Goal: Information Seeking & Learning: Learn about a topic

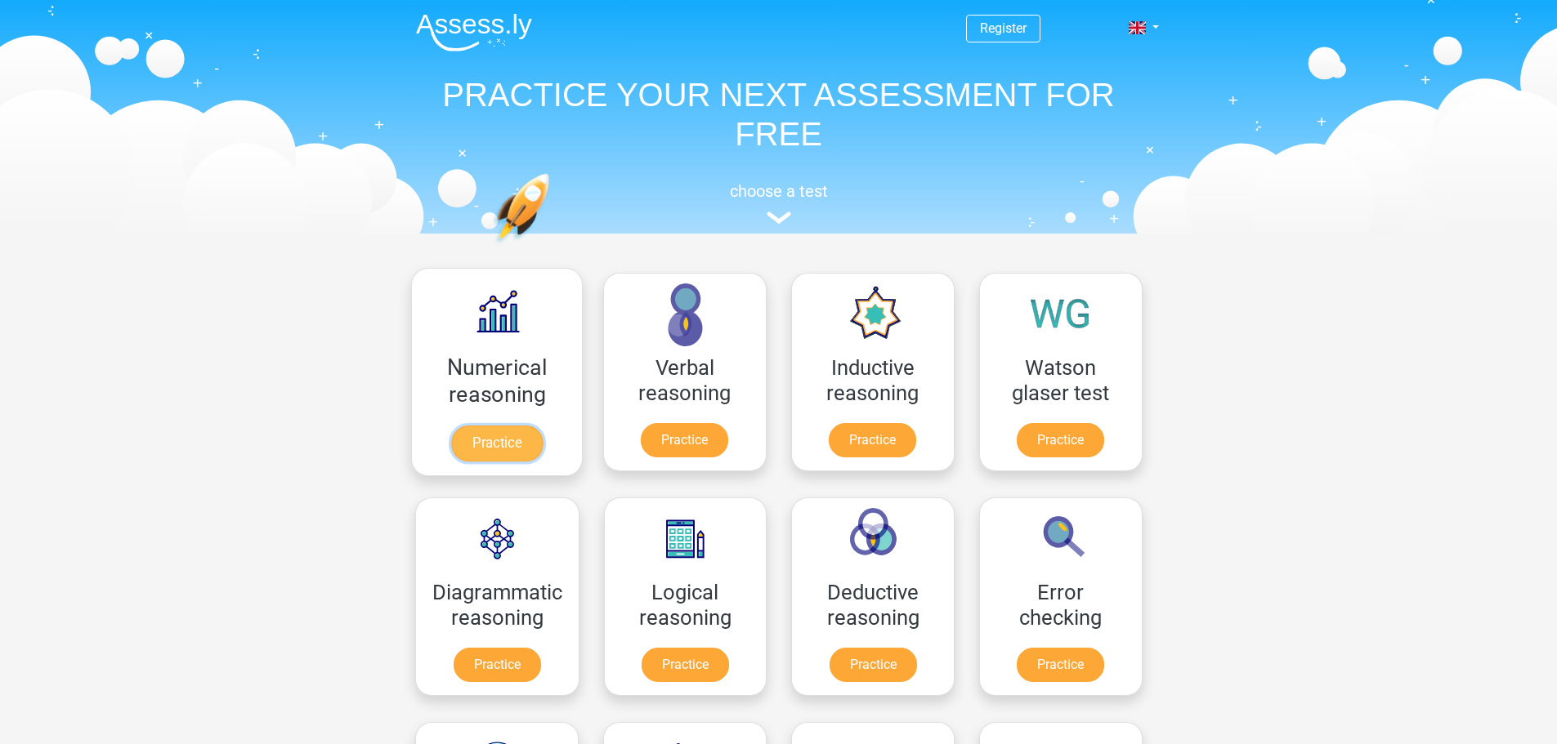
click at [512, 444] on link "Practice" at bounding box center [496, 444] width 92 height 36
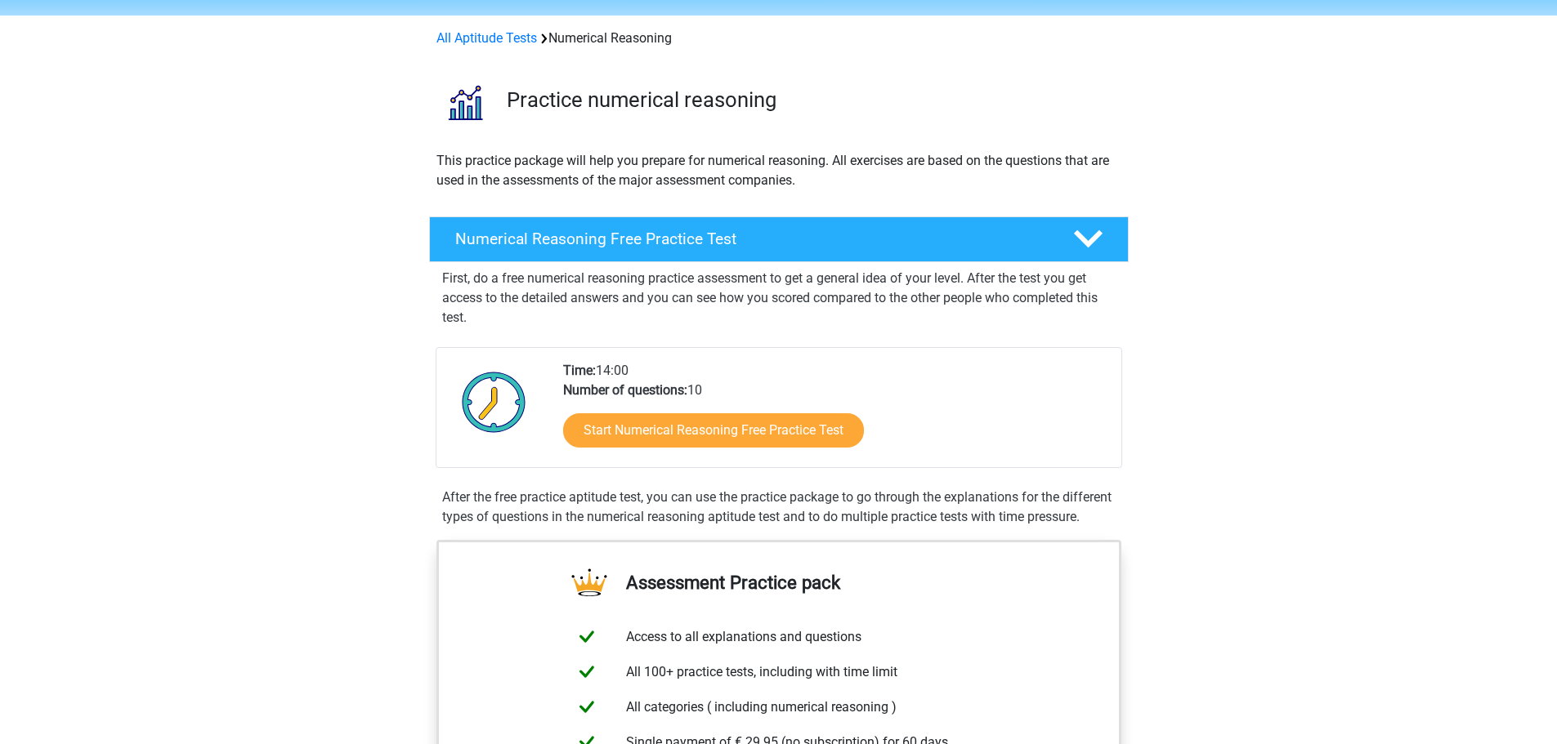
scroll to position [82, 0]
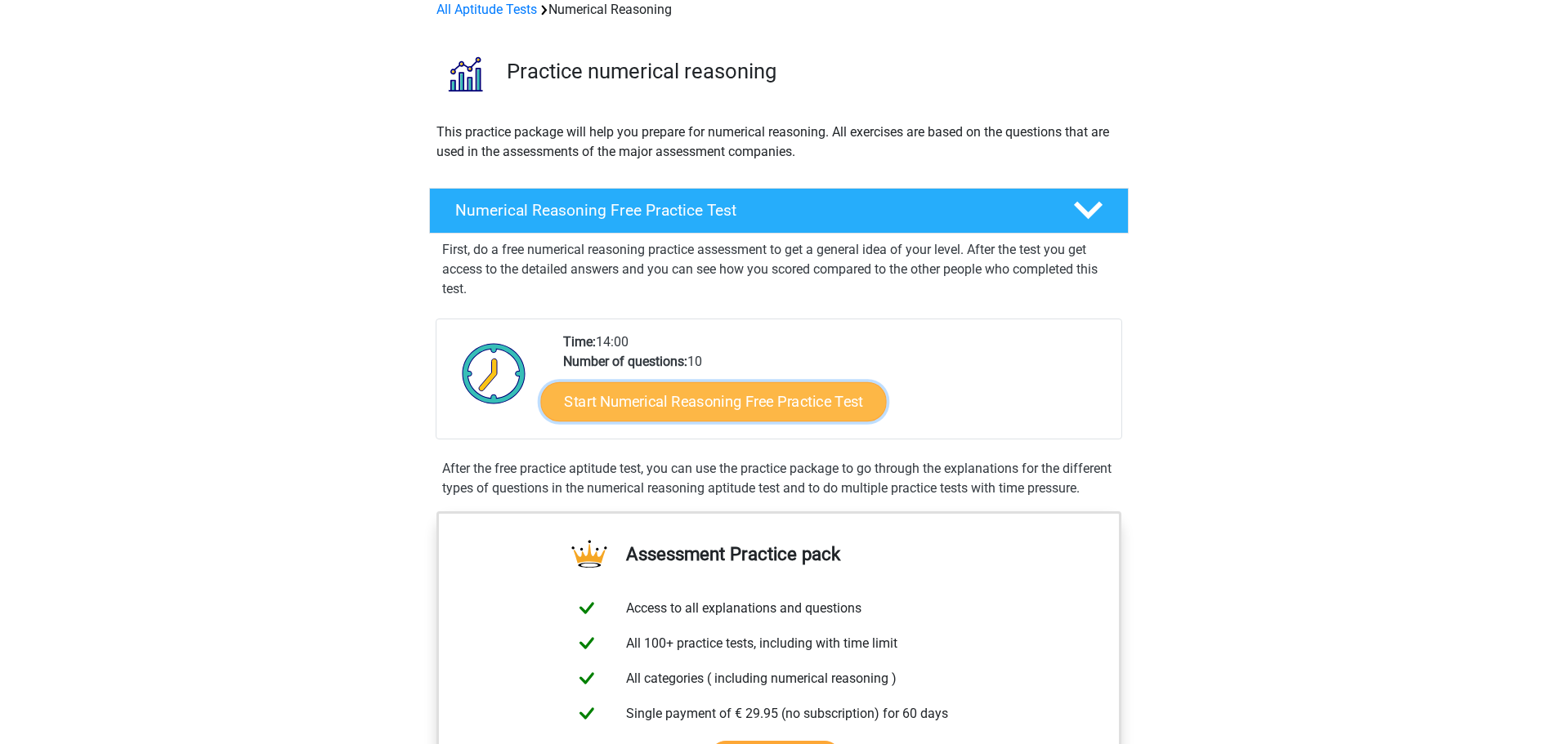
click at [726, 400] on link "Start Numerical Reasoning Free Practice Test" at bounding box center [713, 401] width 346 height 39
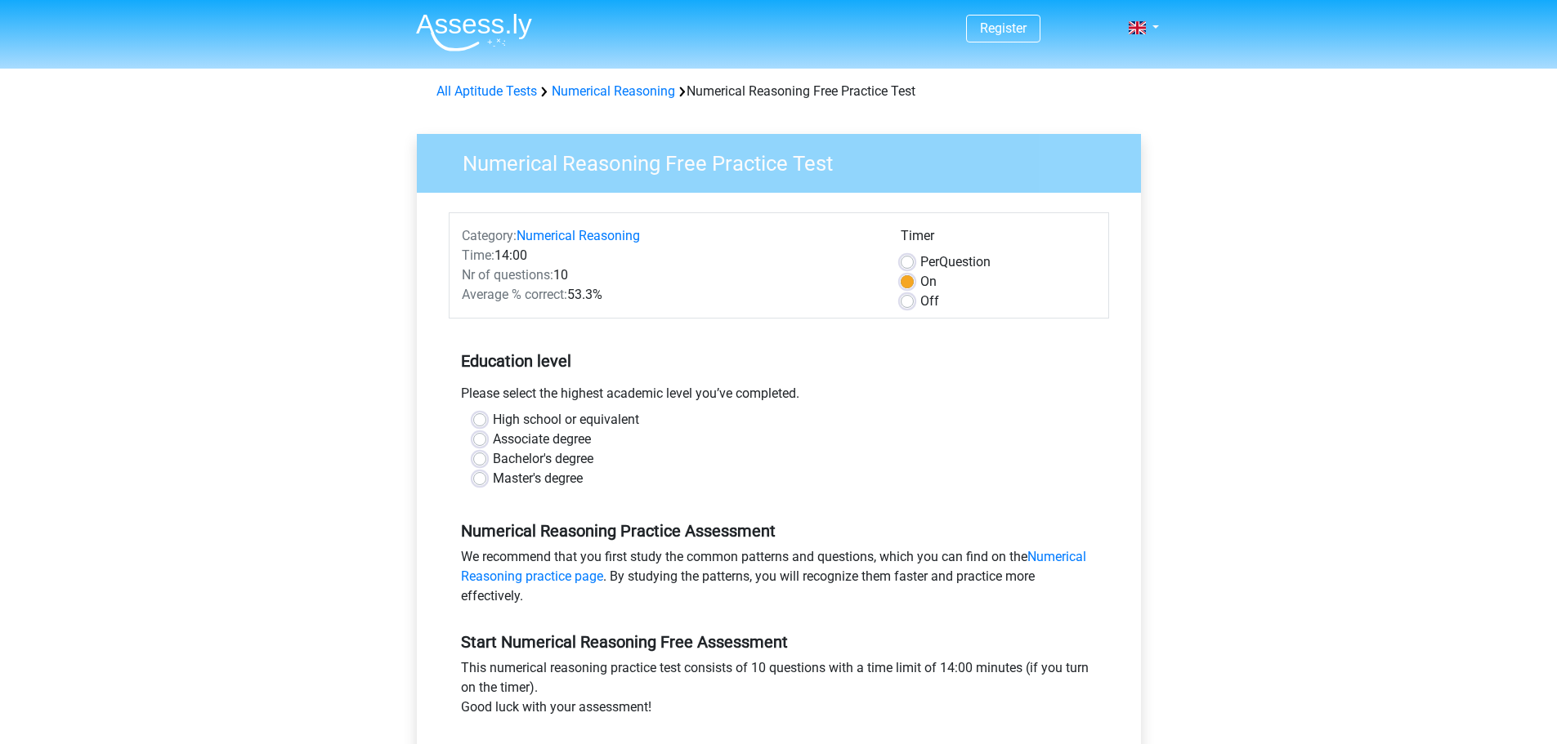
click at [555, 481] on label "Master's degree" at bounding box center [538, 479] width 90 height 20
click at [486, 481] on input "Master's degree" at bounding box center [479, 477] width 13 height 16
radio input "true"
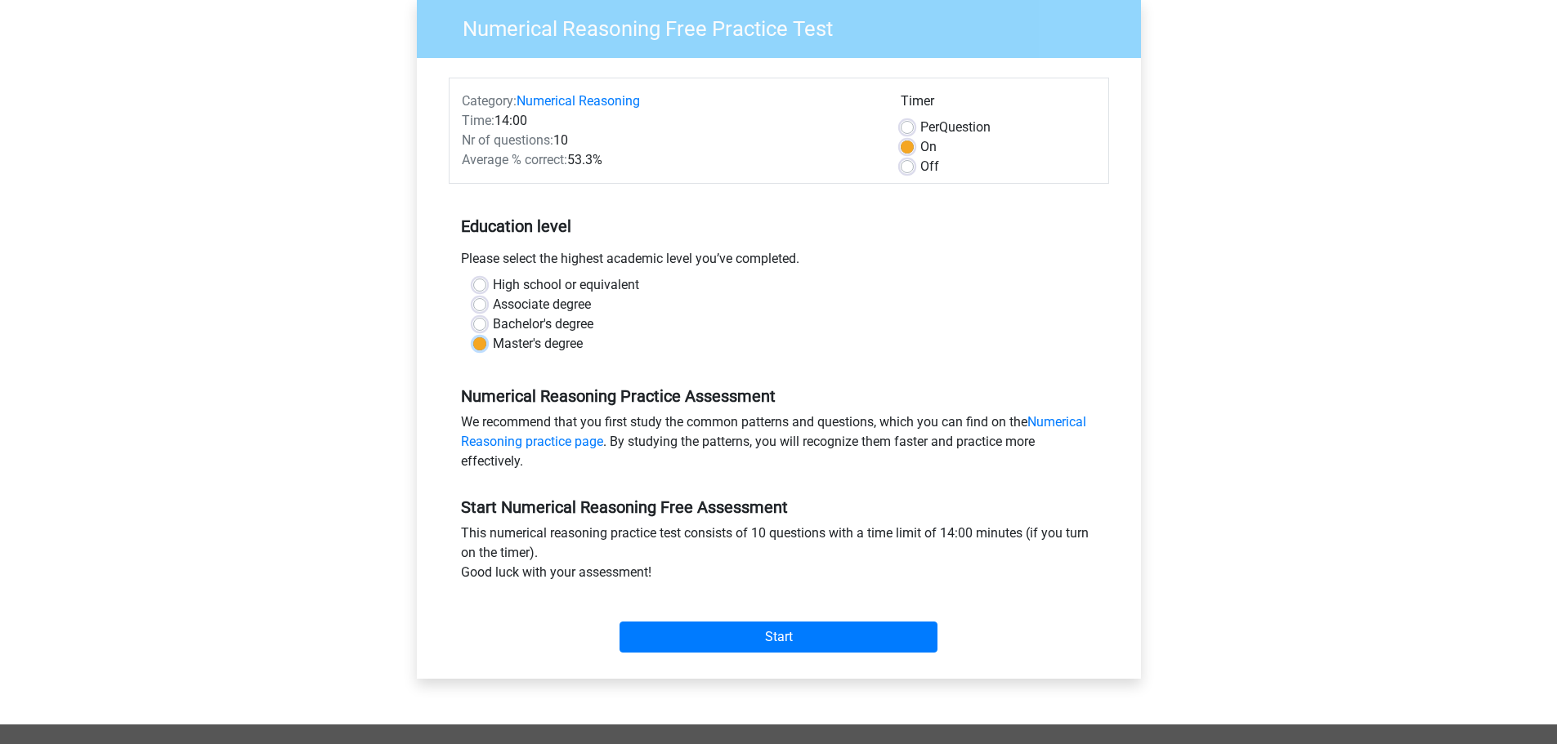
scroll to position [163, 0]
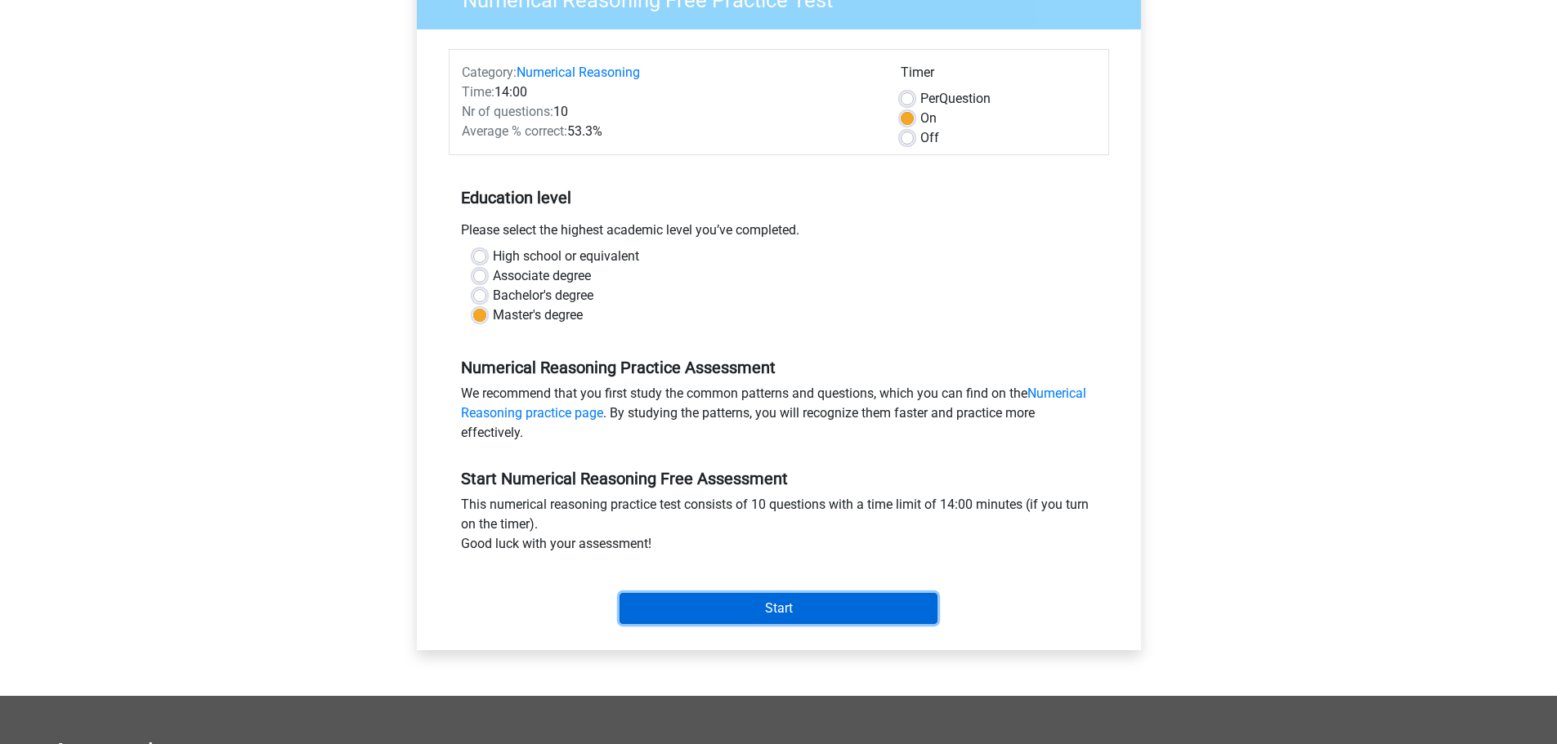
click at [784, 605] on input "Start" at bounding box center [778, 608] width 318 height 31
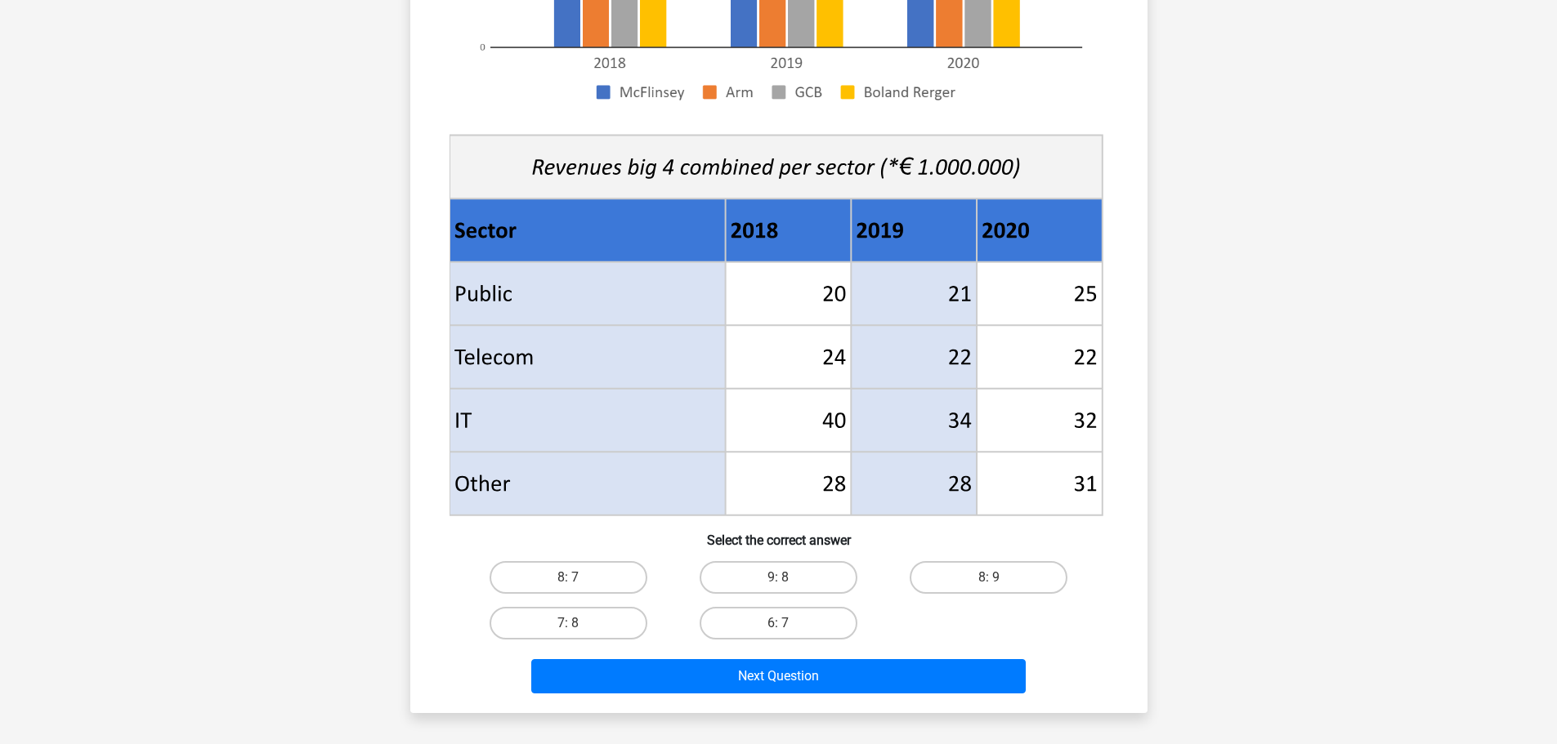
scroll to position [409, 0]
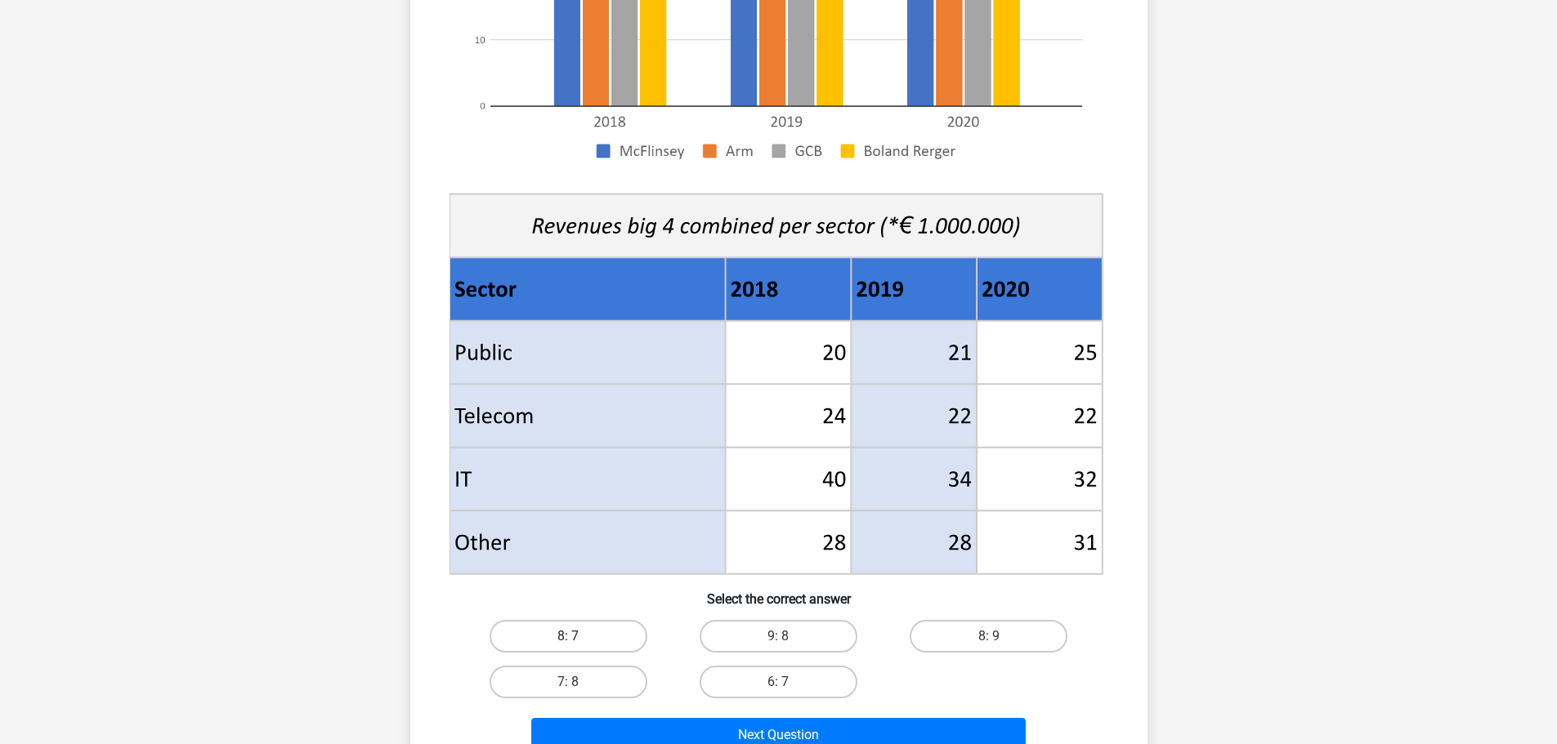
click at [561, 639] on label "8: 7" at bounding box center [568, 636] width 158 height 33
click at [568, 639] on input "8: 7" at bounding box center [573, 642] width 11 height 11
radio input "true"
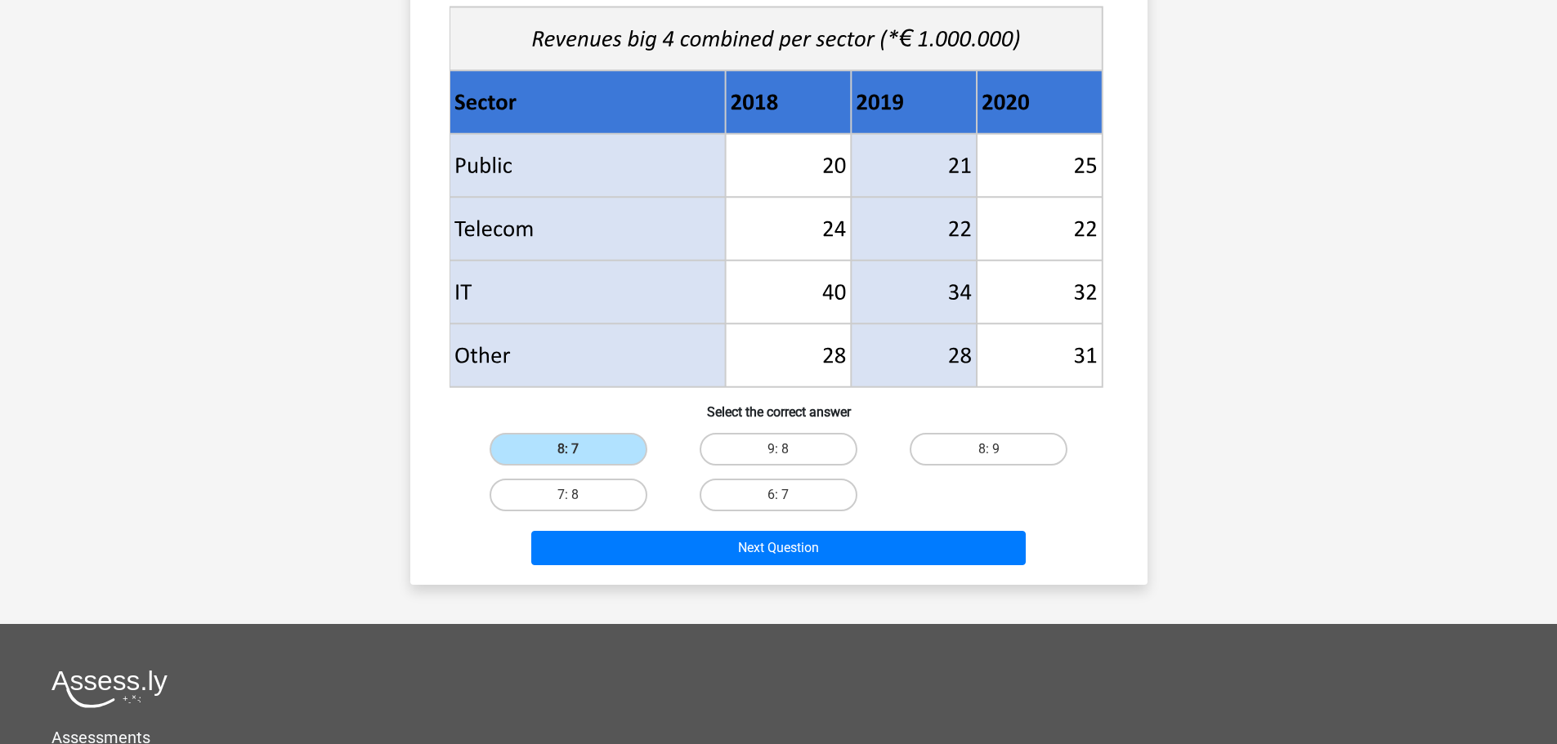
scroll to position [654, 0]
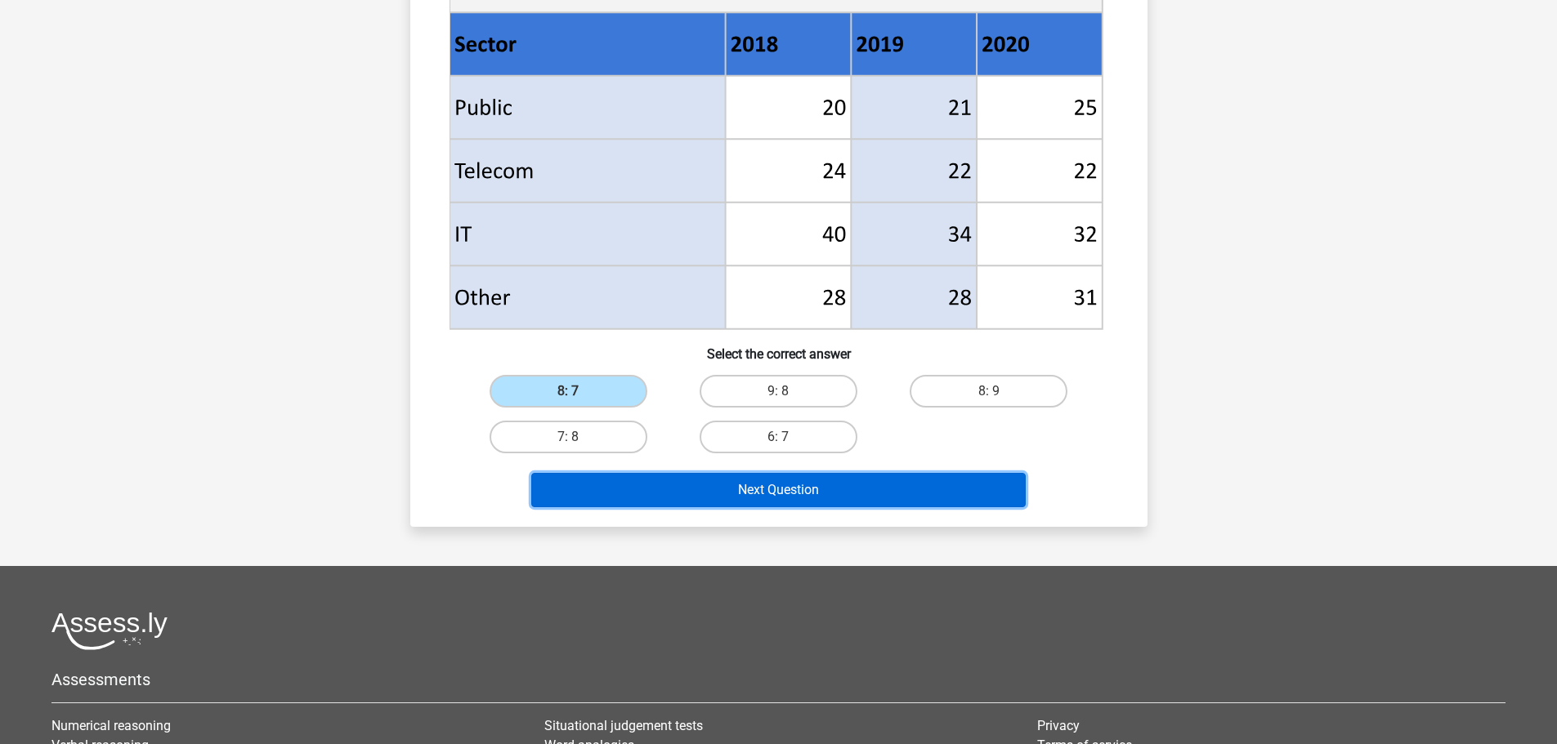
click at [741, 494] on button "Next Question" at bounding box center [778, 490] width 494 height 34
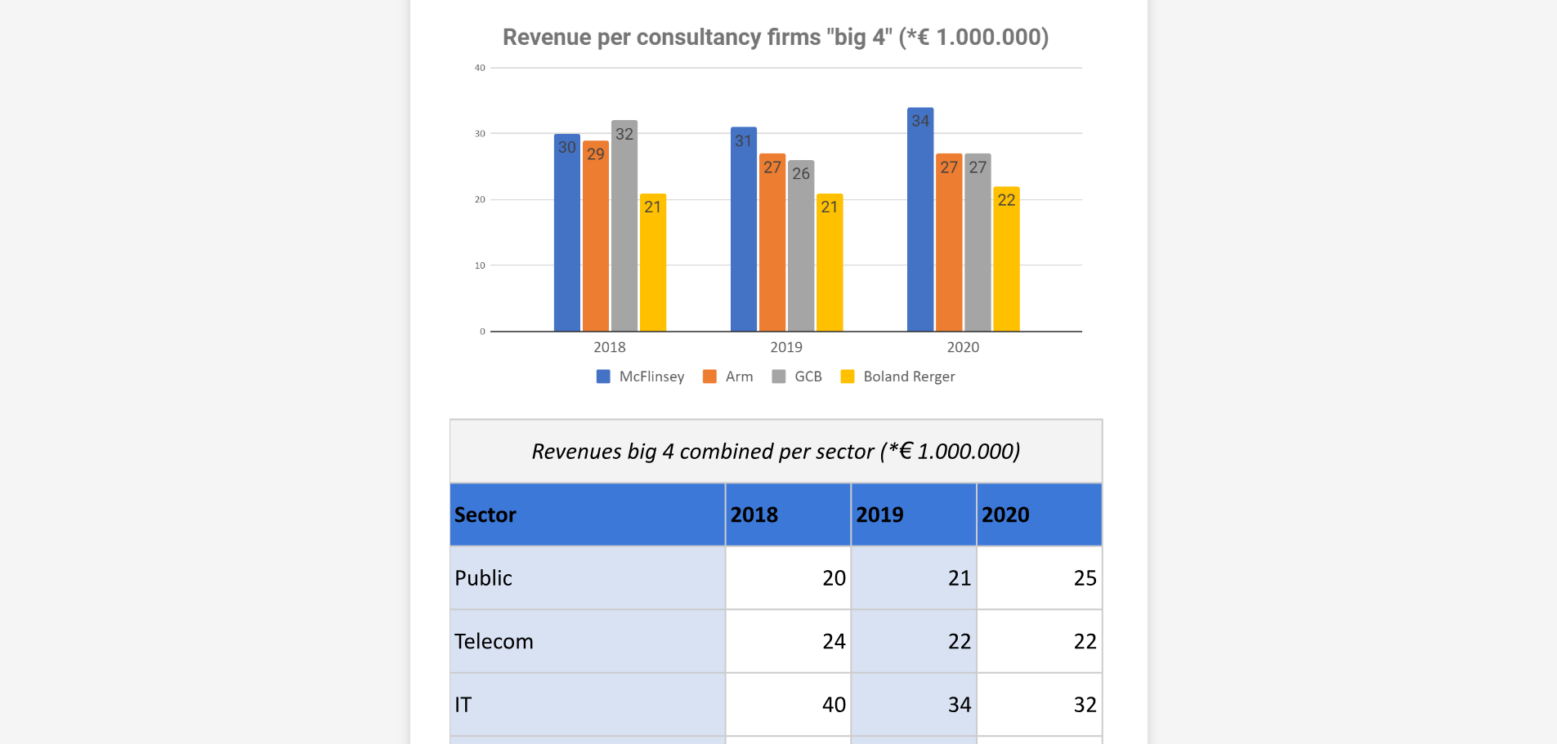
scroll to position [327, 0]
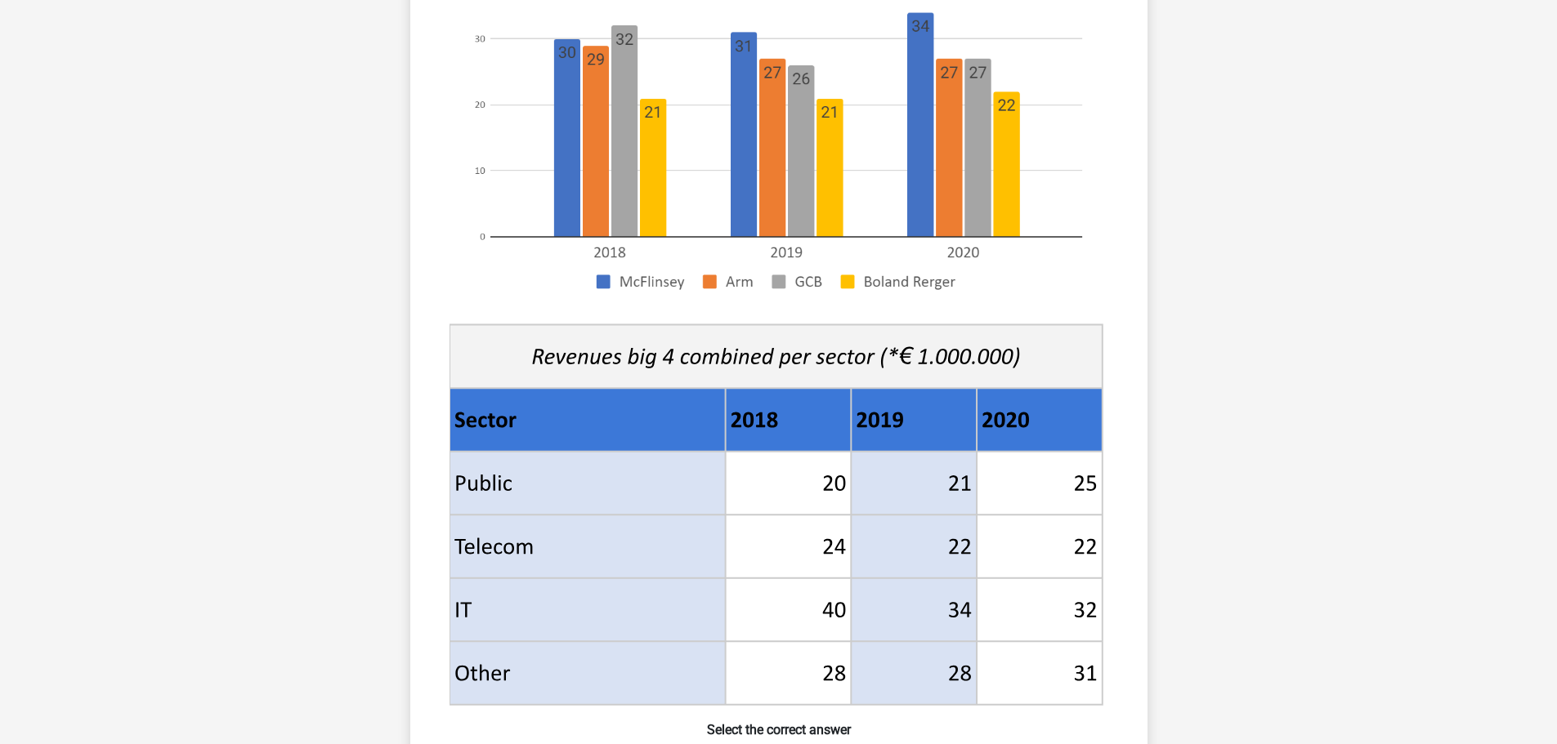
click at [455, 400] on icon at bounding box center [775, 420] width 653 height 64
drag, startPoint x: 454, startPoint y: 396, endPoint x: 1063, endPoint y: 561, distance: 631.5
click at [1063, 561] on g at bounding box center [778, 311] width 659 height 798
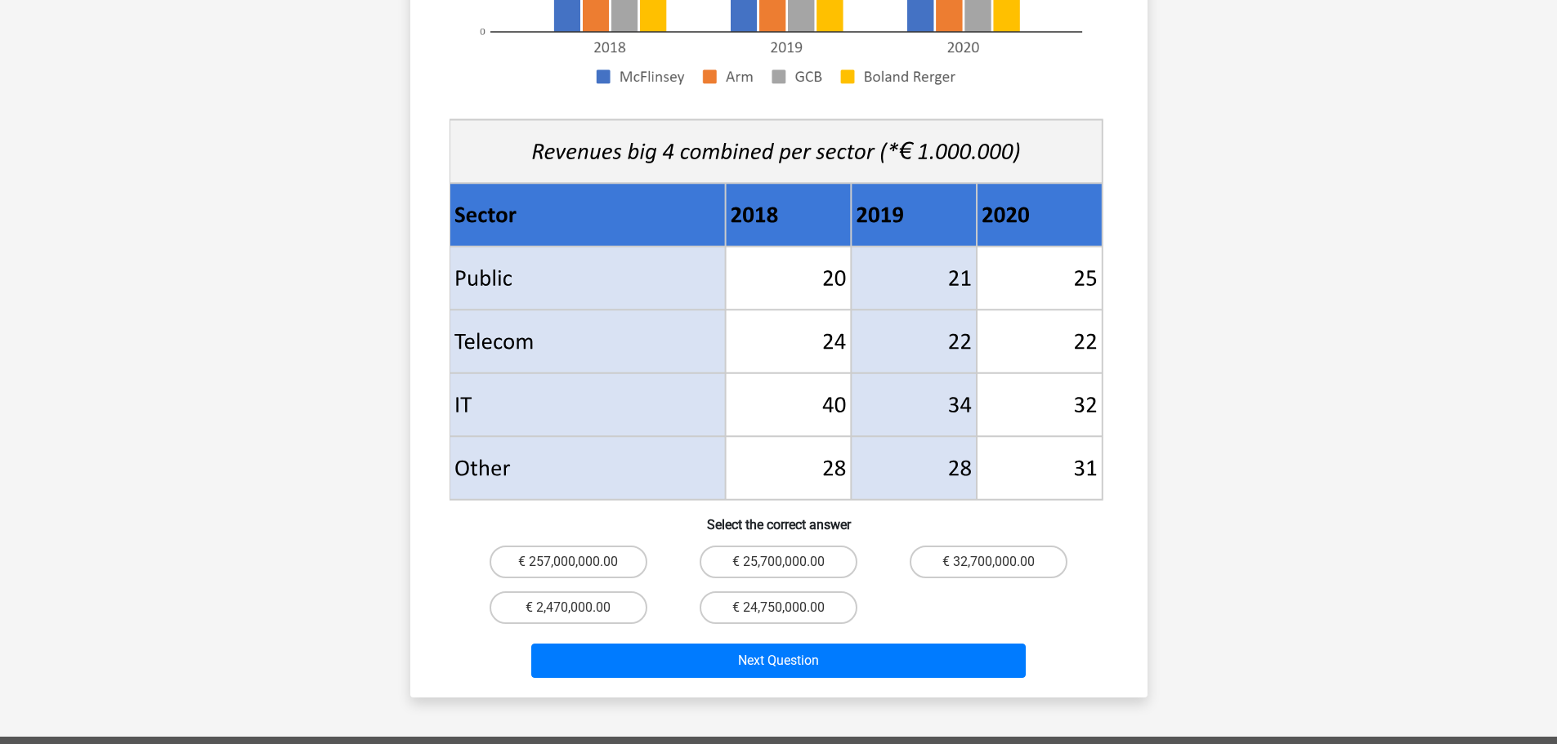
scroll to position [654, 0]
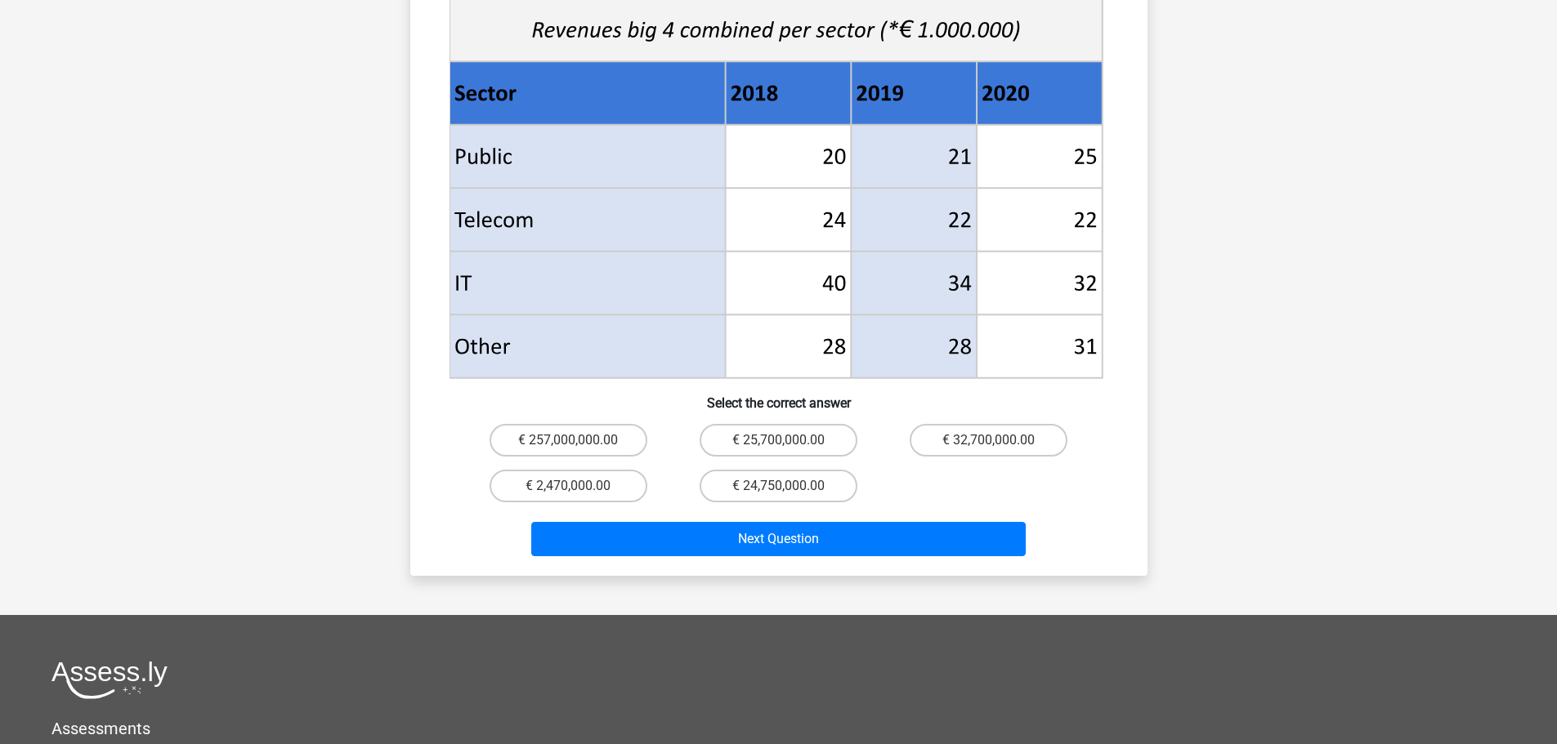
click at [995, 440] on input "€ 32,700,000.00" at bounding box center [994, 445] width 11 height 11
radio input "true"
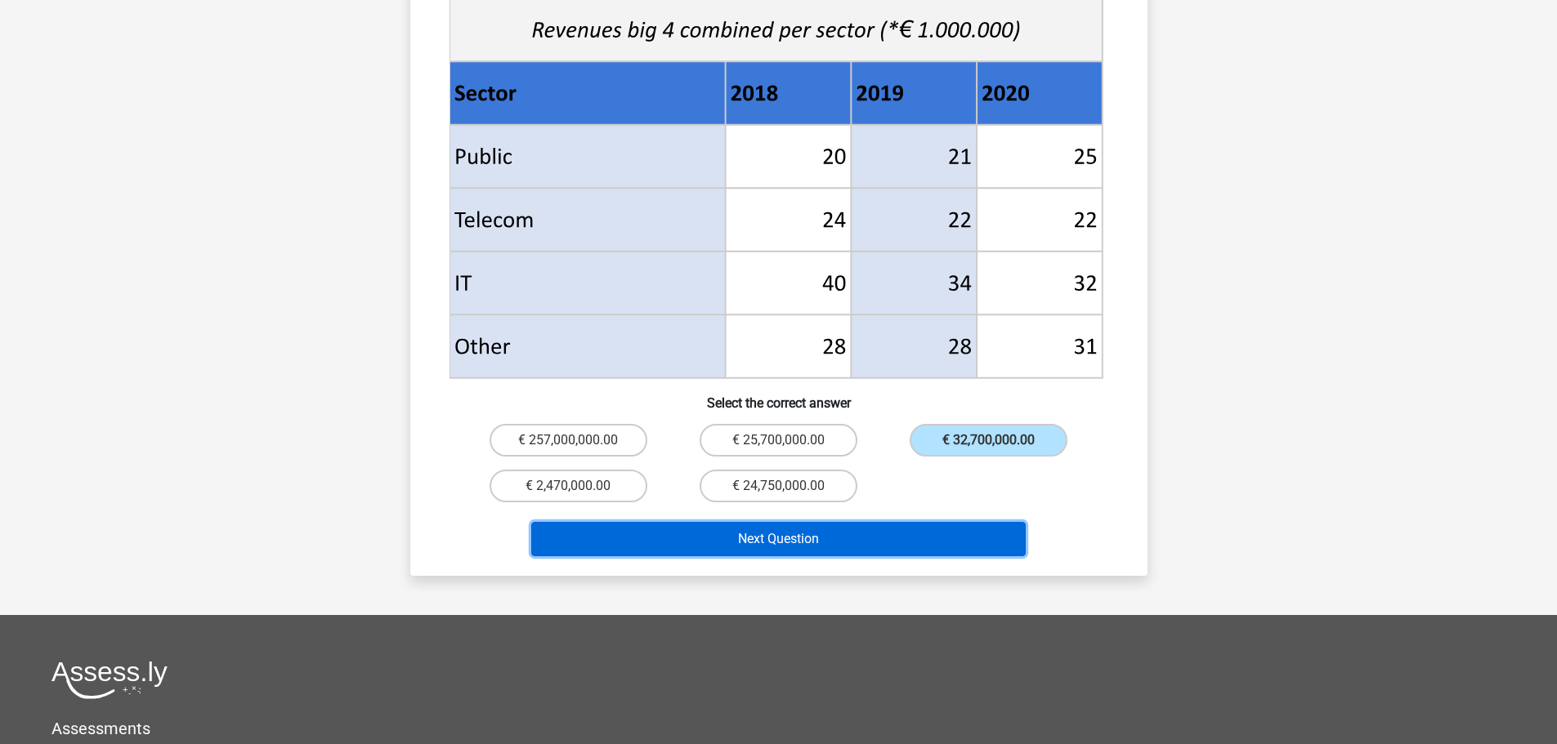
click at [887, 522] on button "Next Question" at bounding box center [778, 539] width 494 height 34
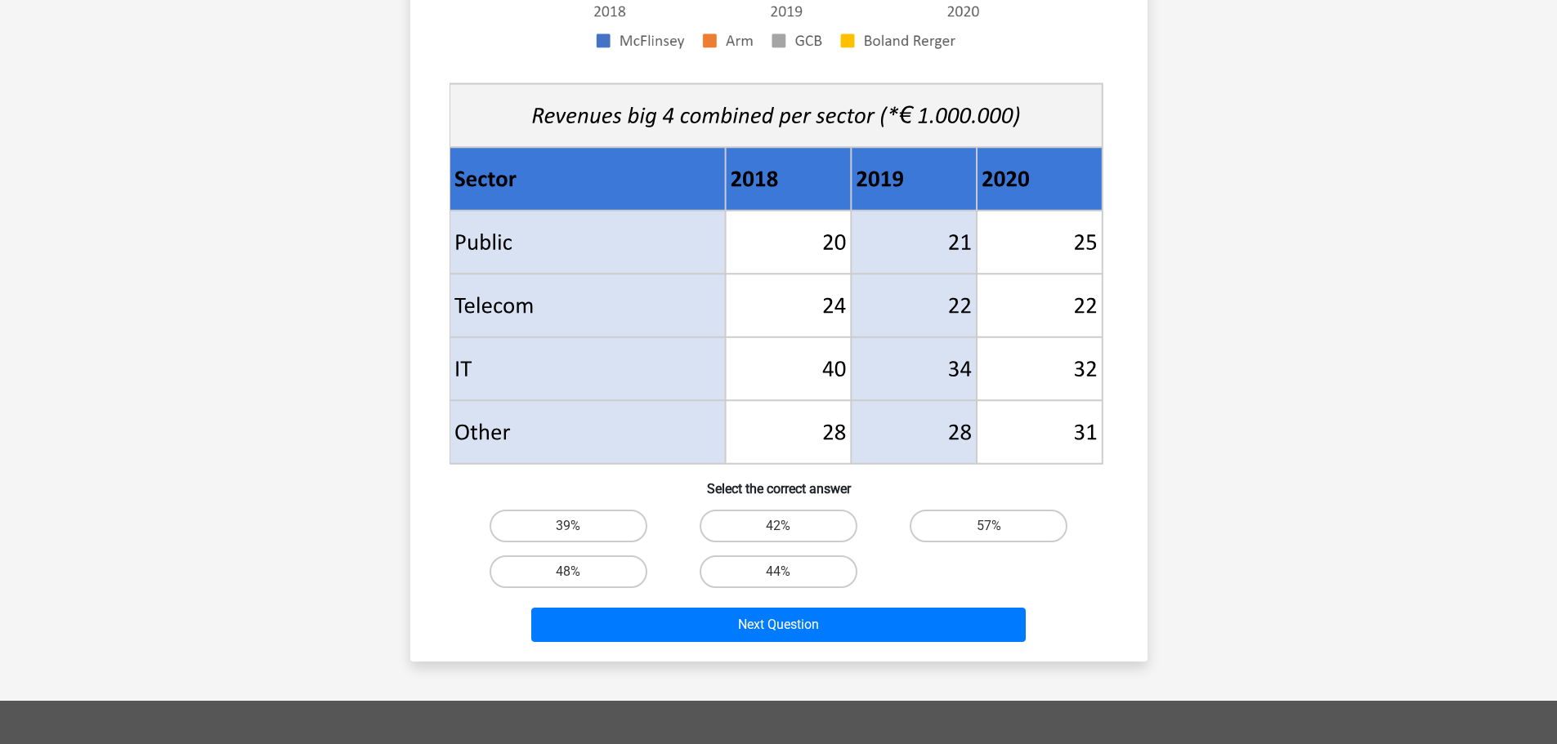
scroll to position [572, 0]
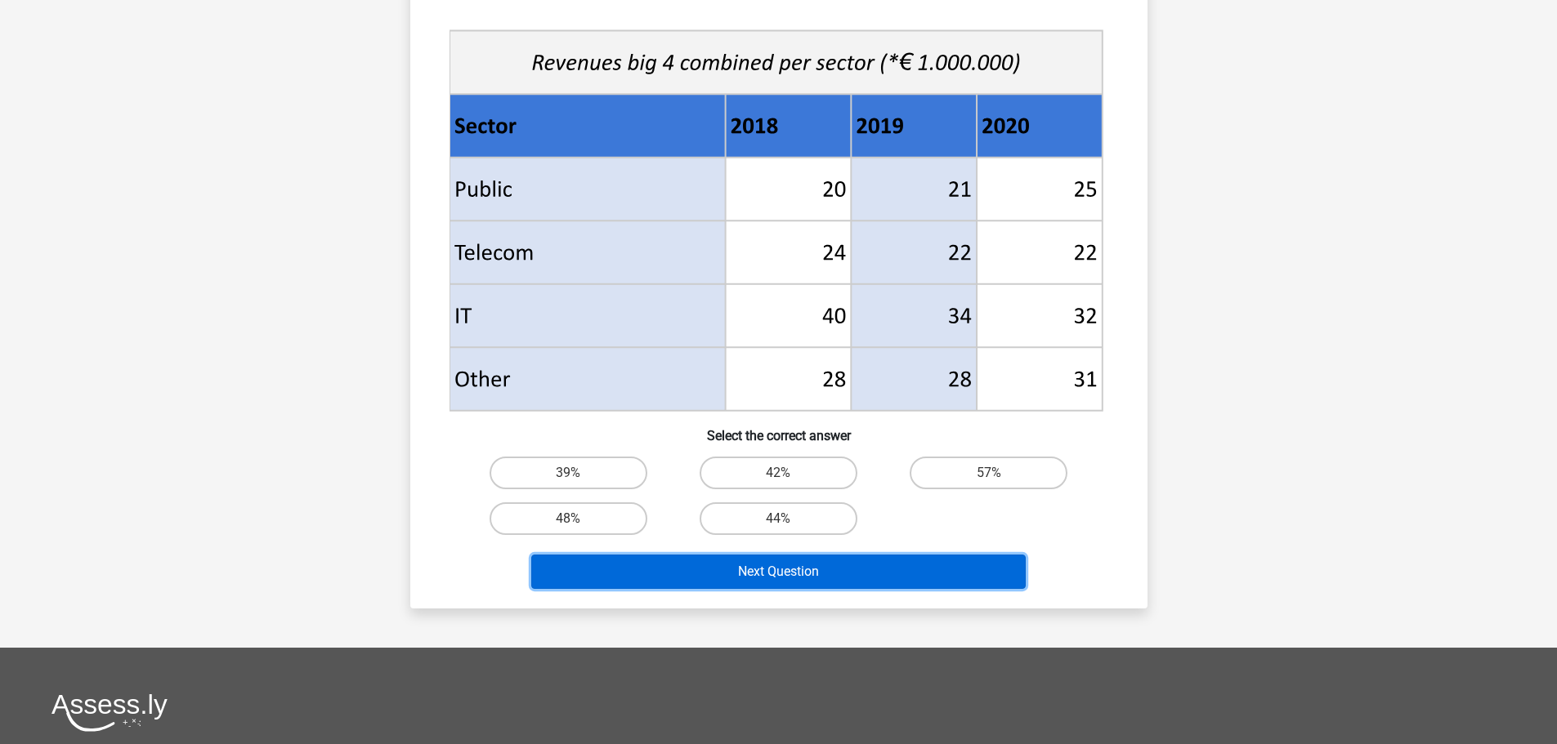
click at [861, 573] on button "Next Question" at bounding box center [778, 572] width 494 height 34
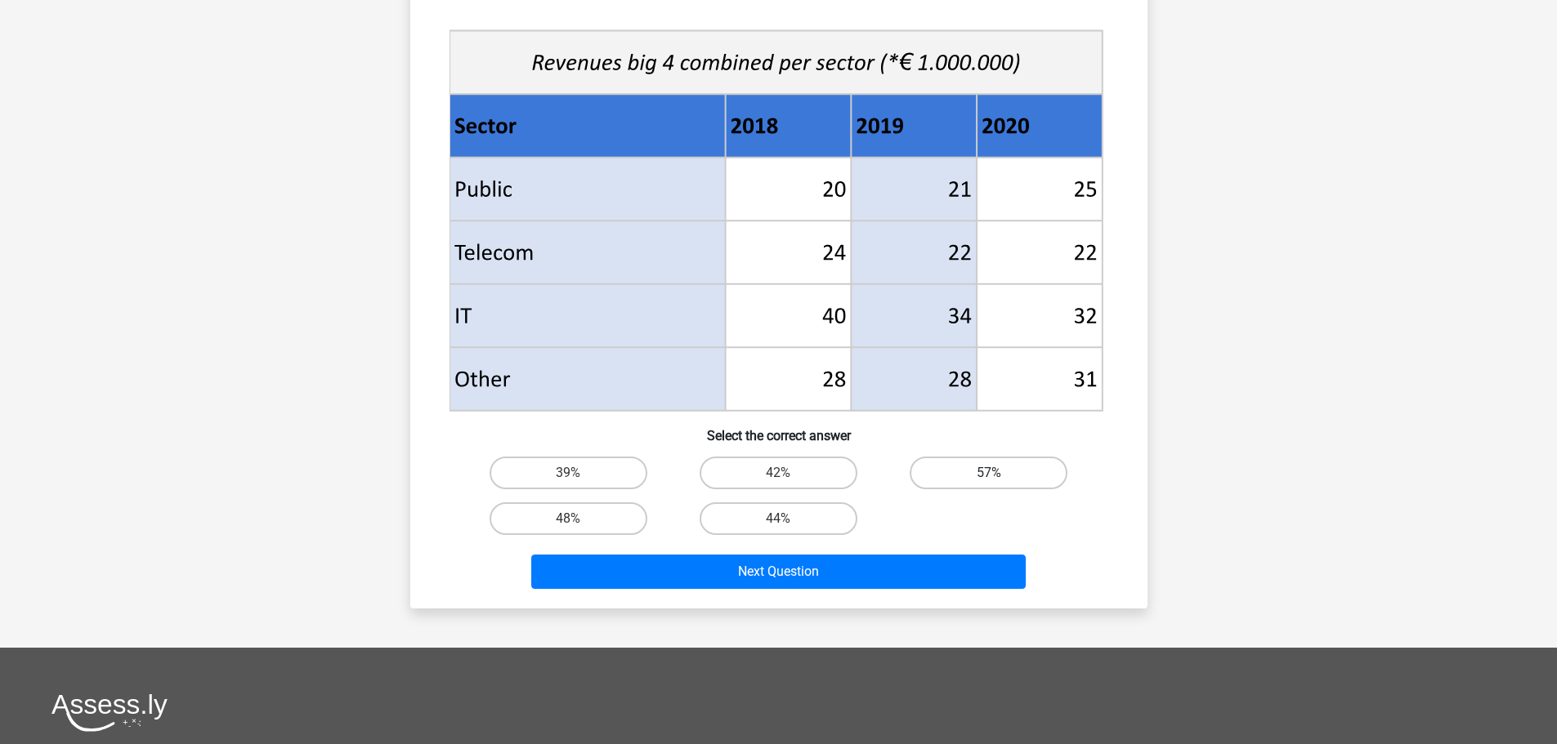
click at [976, 473] on label "57%" at bounding box center [988, 473] width 158 height 33
click at [989, 473] on input "57%" at bounding box center [994, 478] width 11 height 11
radio input "true"
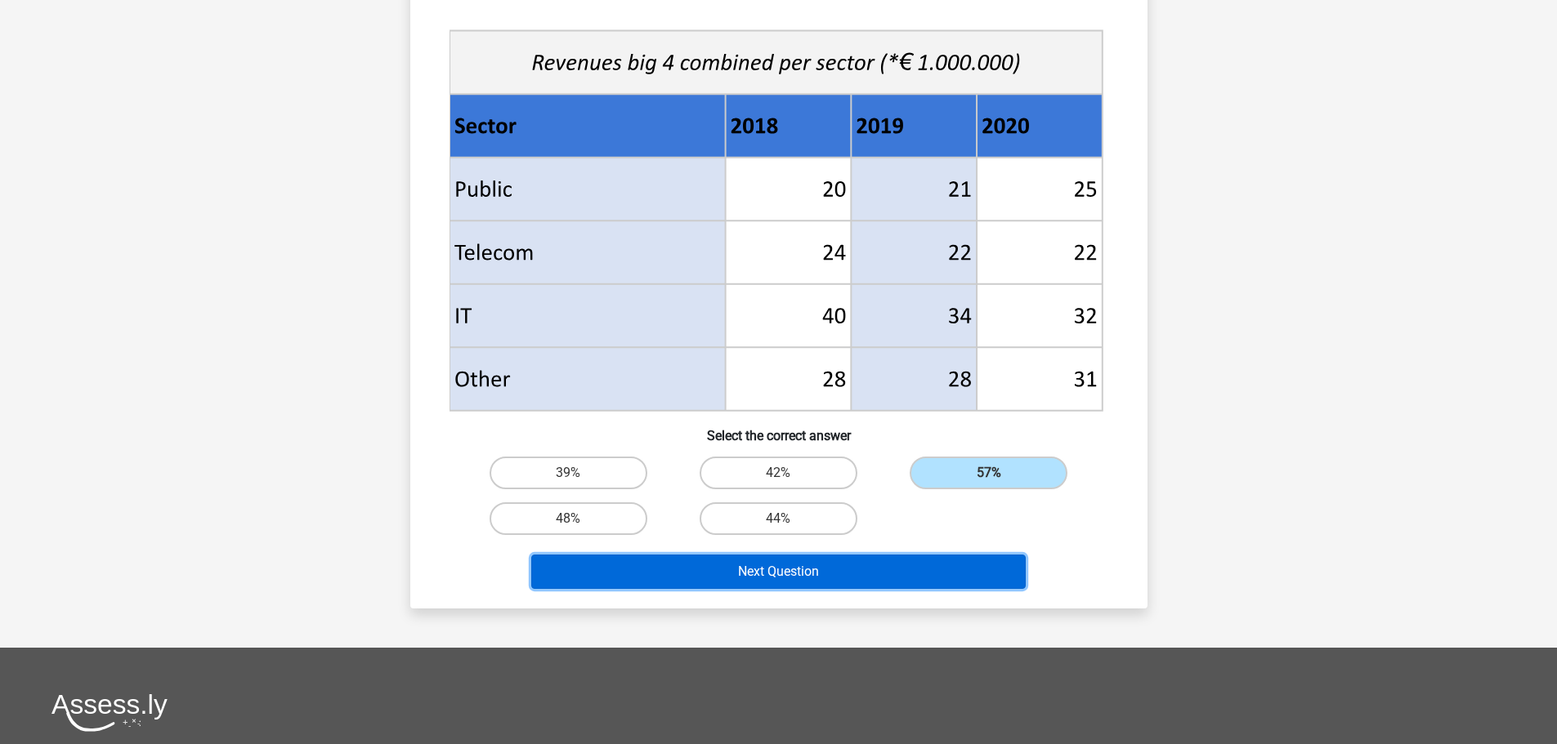
click at [908, 566] on button "Next Question" at bounding box center [778, 572] width 494 height 34
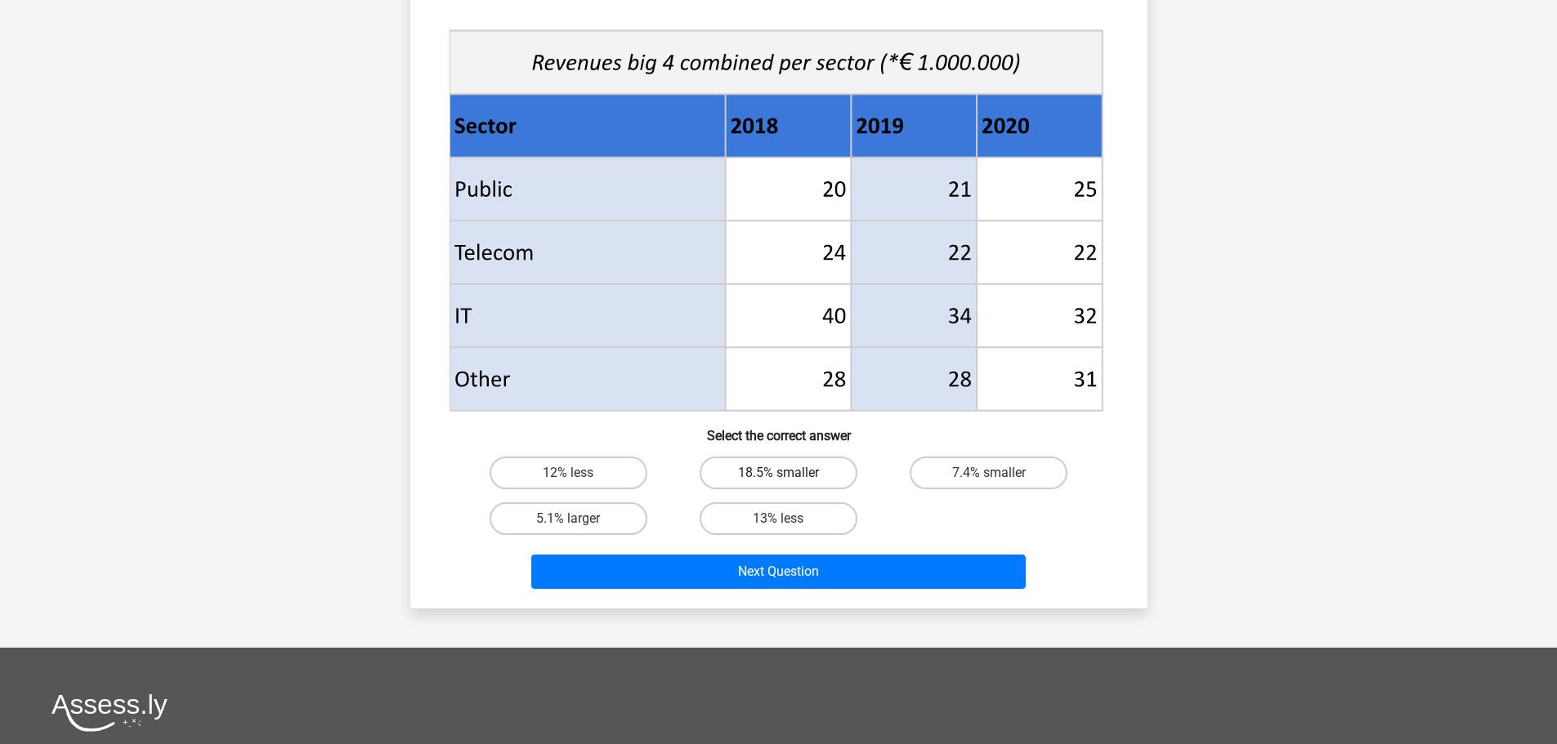
click at [730, 477] on label "18.5% smaller" at bounding box center [778, 473] width 158 height 33
click at [778, 477] on input "18.5% smaller" at bounding box center [783, 478] width 11 height 11
radio input "true"
click at [770, 465] on label "18.5% smaller" at bounding box center [778, 473] width 158 height 33
click at [778, 473] on input "18.5% smaller" at bounding box center [783, 478] width 11 height 11
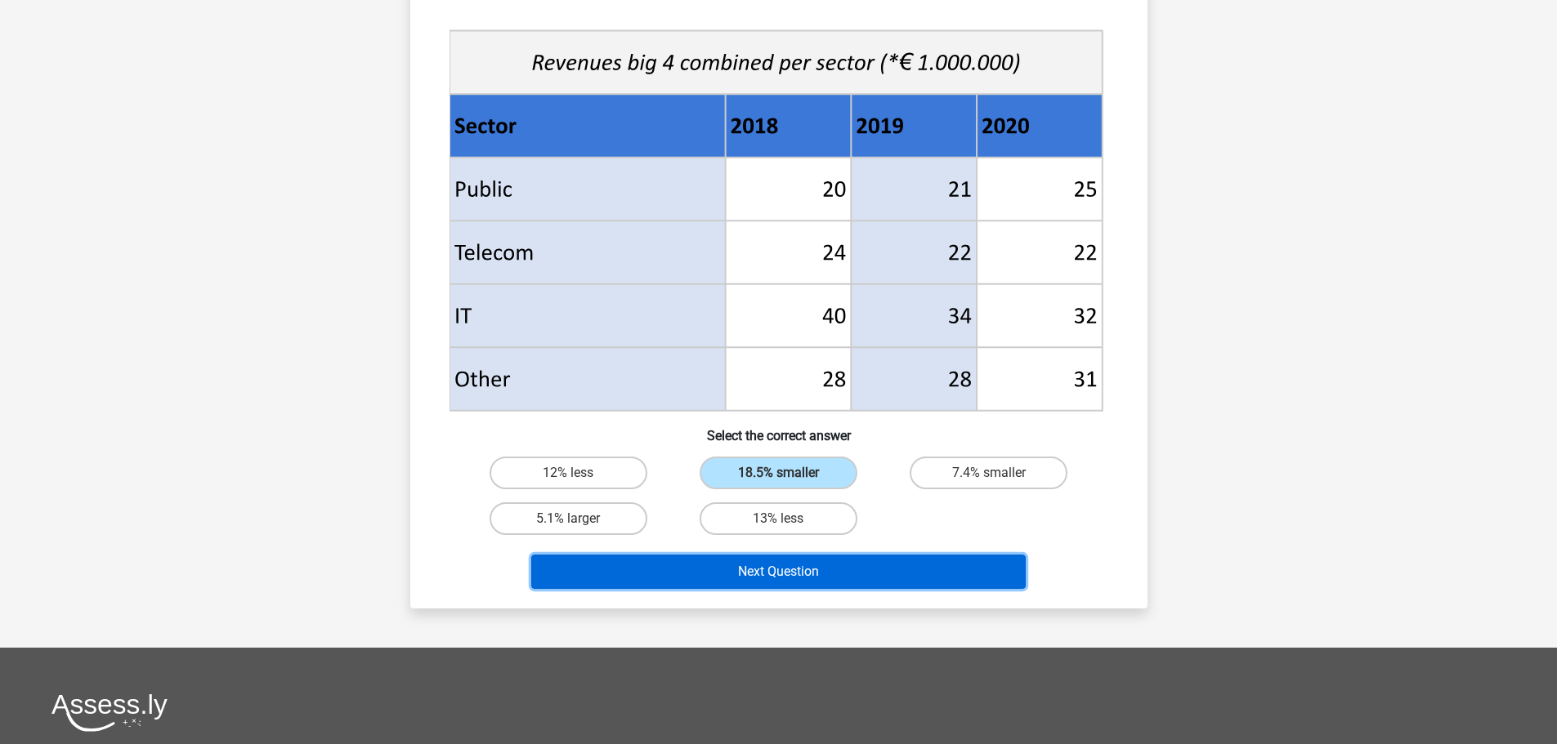
click at [783, 587] on button "Next Question" at bounding box center [778, 572] width 494 height 34
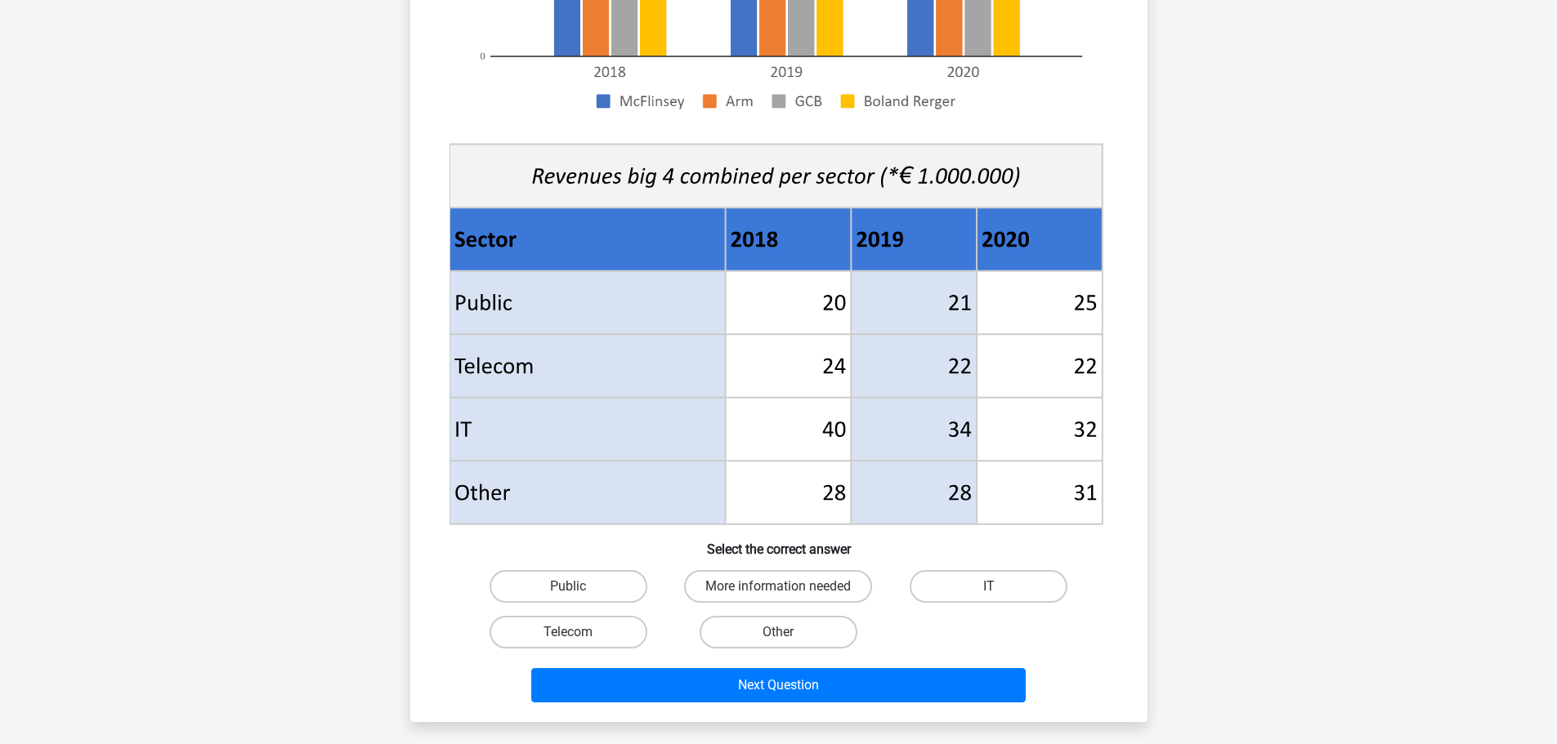
scroll to position [490, 0]
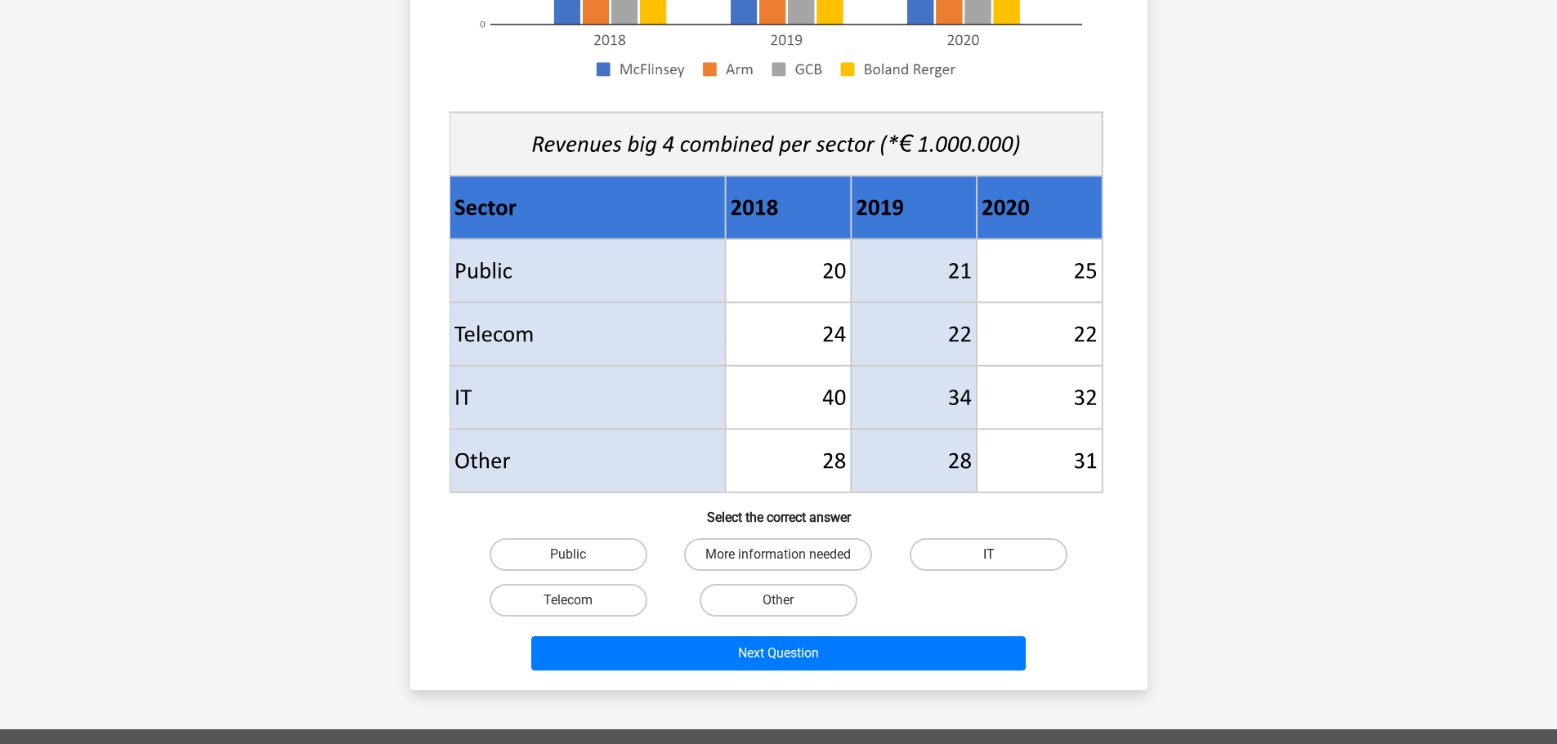
click at [932, 554] on label "IT" at bounding box center [988, 554] width 158 height 33
click at [989, 555] on input "IT" at bounding box center [994, 560] width 11 height 11
radio input "true"
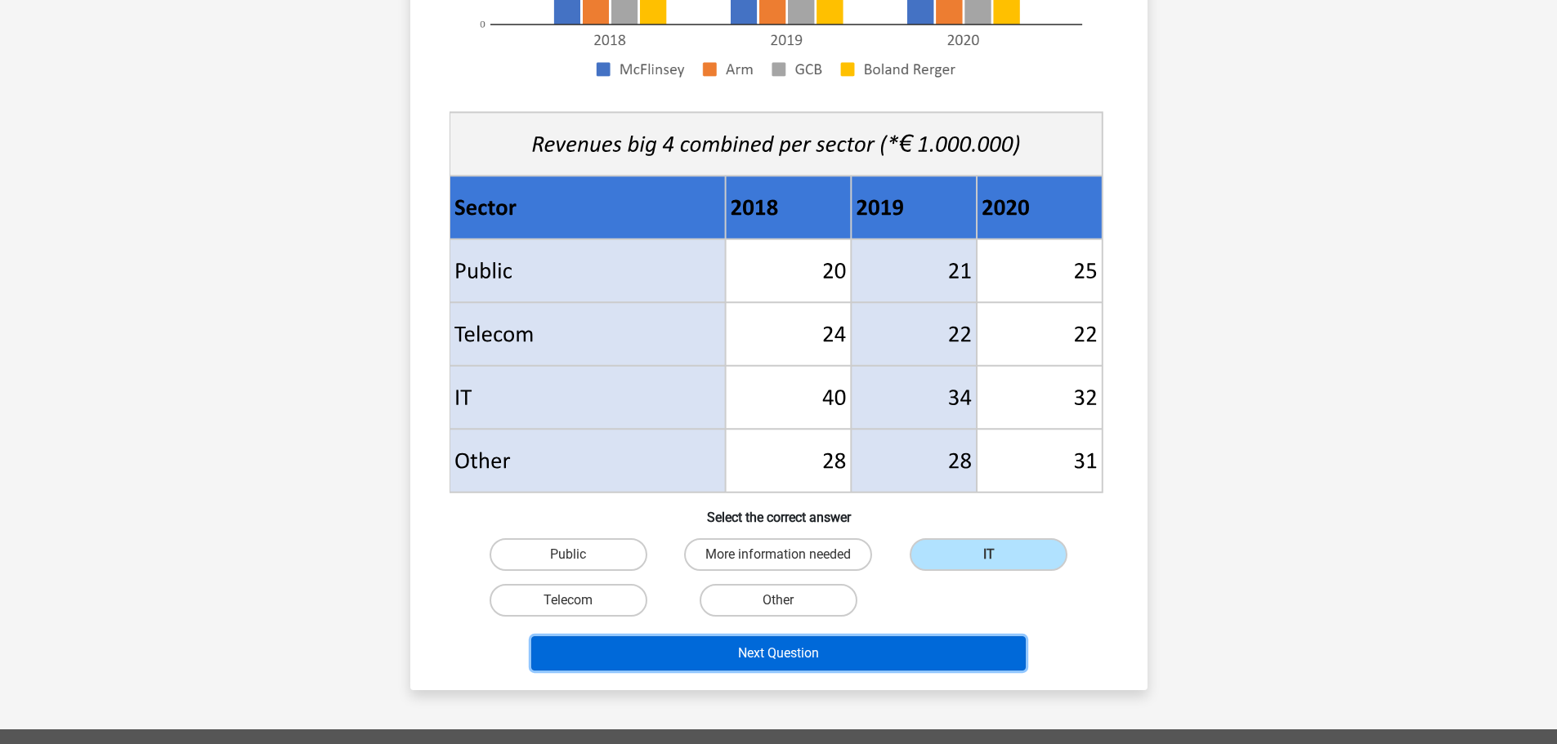
click at [838, 645] on button "Next Question" at bounding box center [778, 654] width 494 height 34
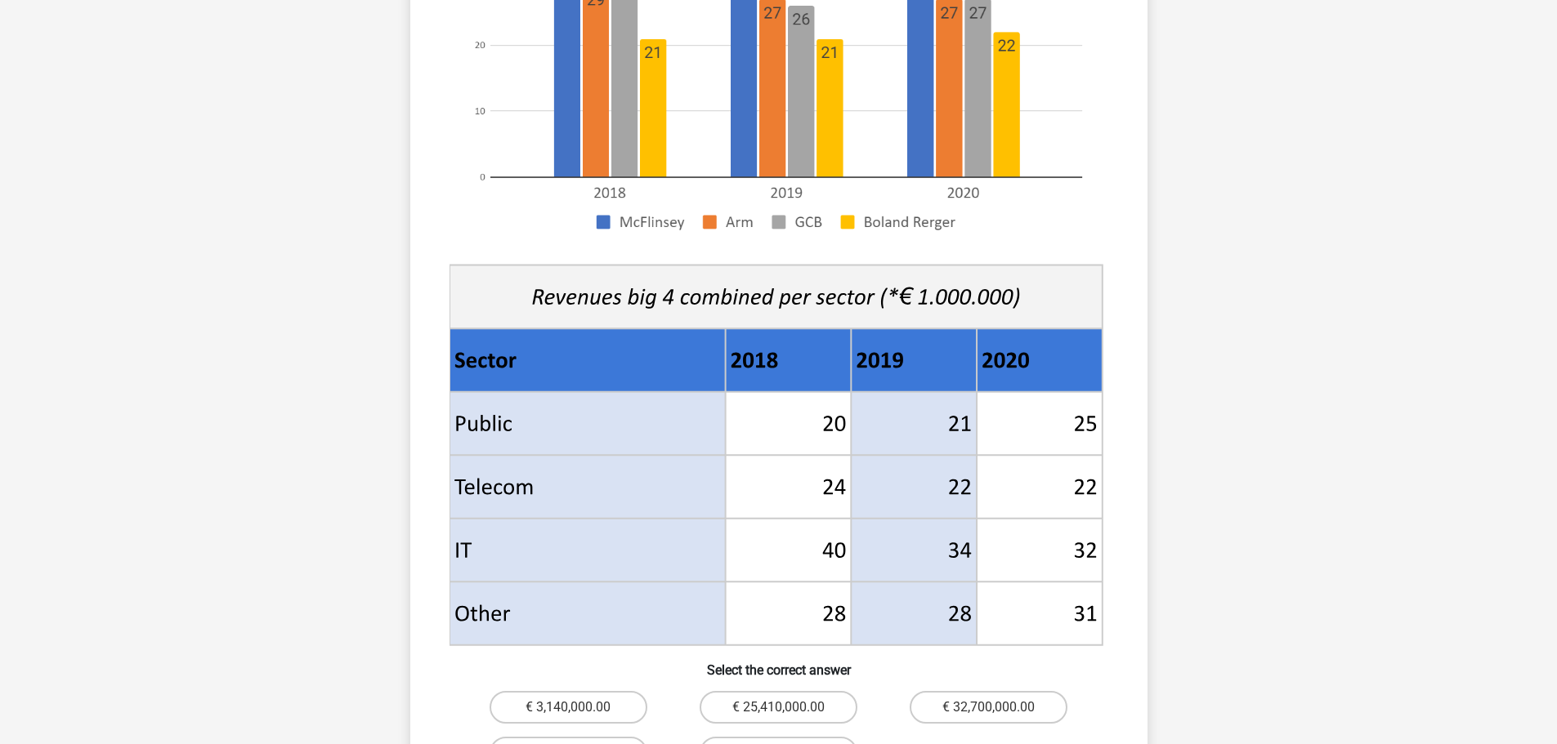
scroll to position [409, 0]
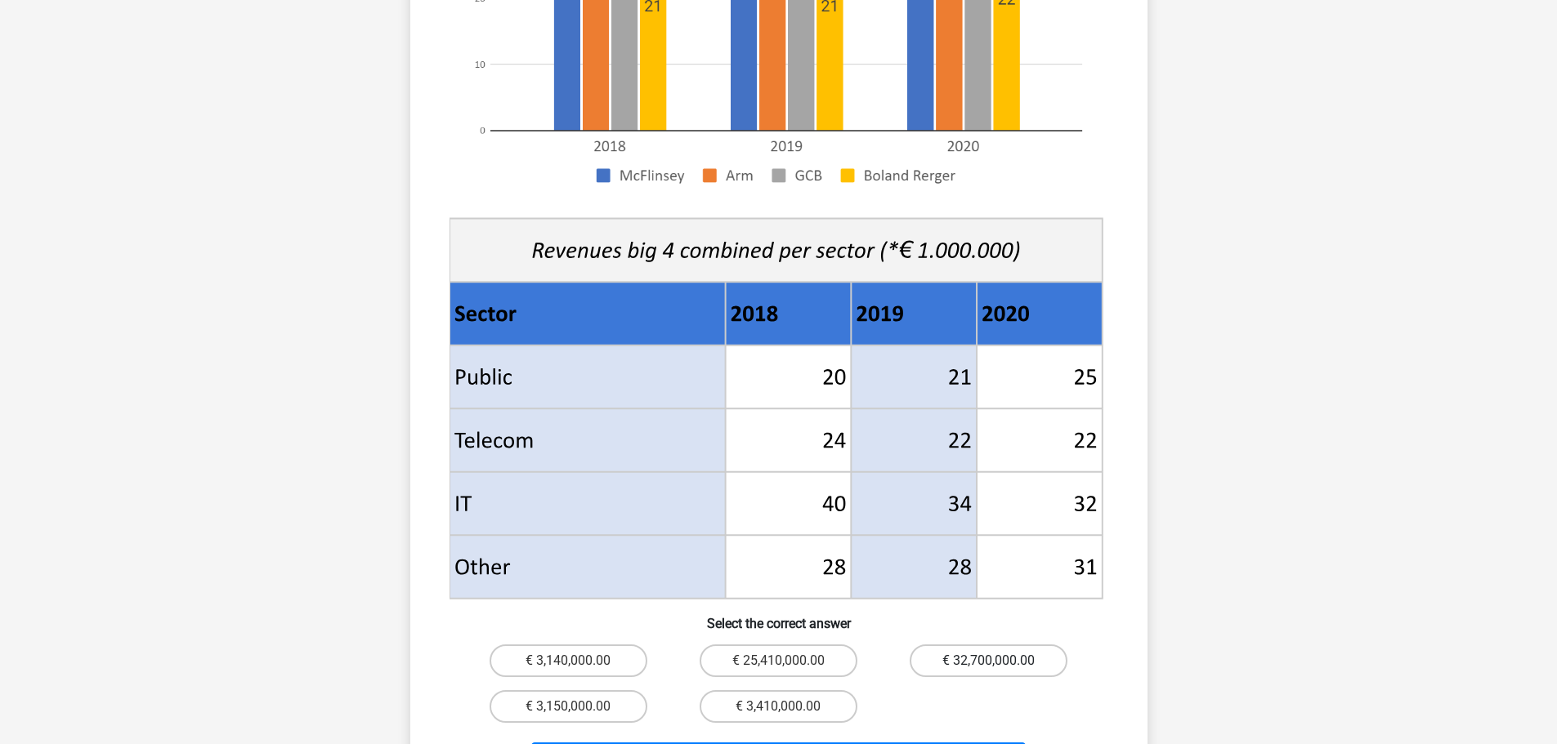
click at [1004, 645] on label "€ 32,700,000.00" at bounding box center [988, 661] width 158 height 33
click at [999, 661] on input "€ 32,700,000.00" at bounding box center [994, 666] width 11 height 11
radio input "true"
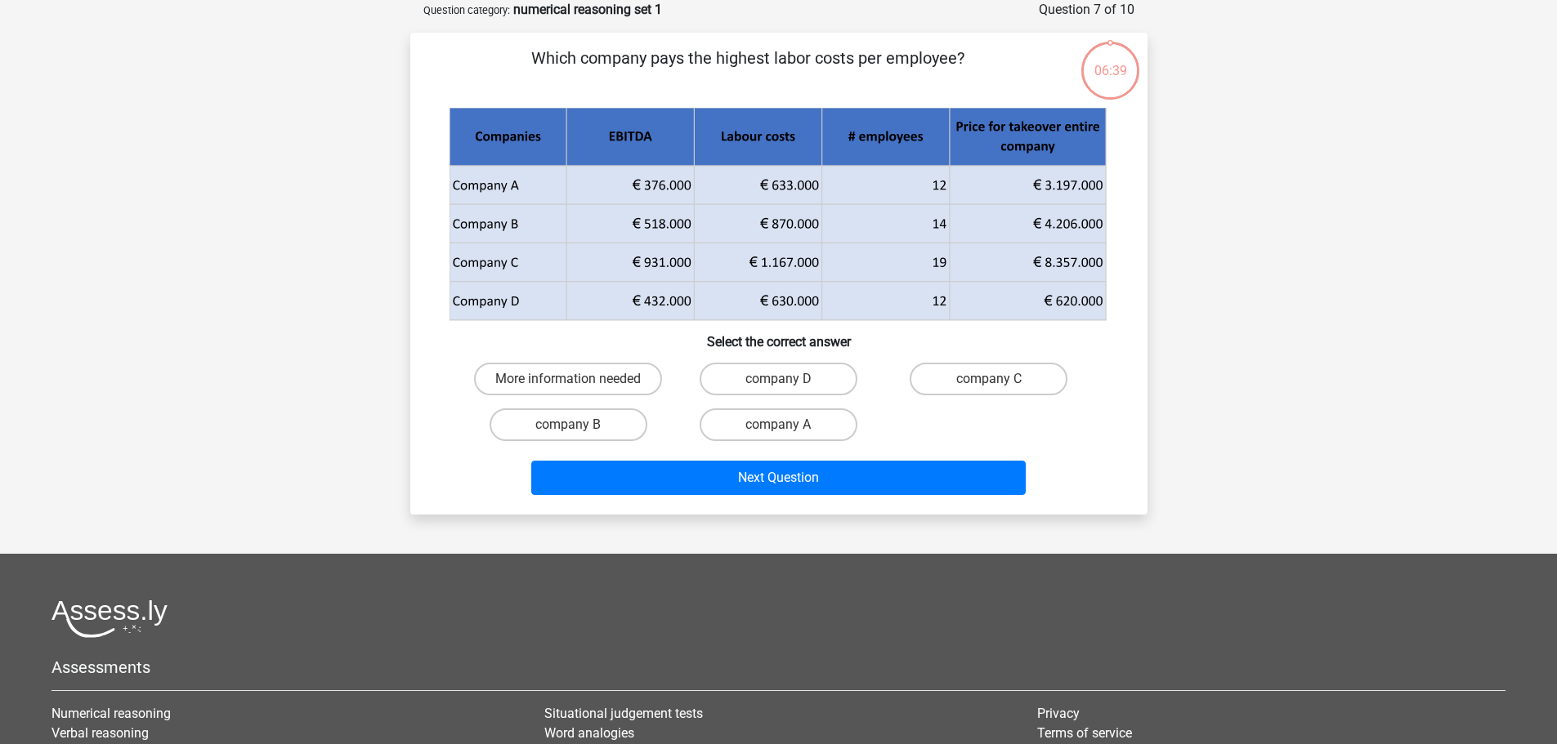
scroll to position [0, 0]
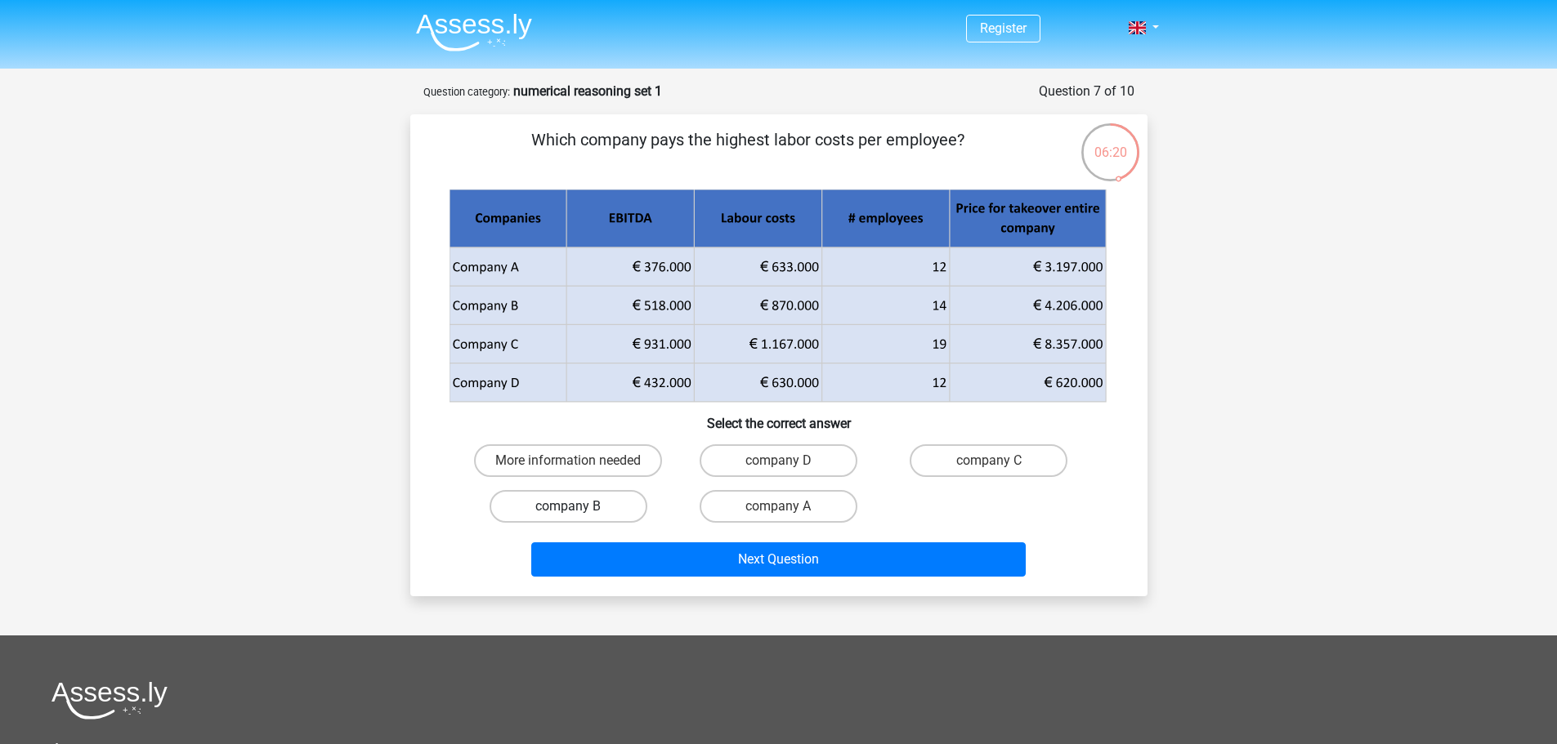
click at [538, 498] on label "company B" at bounding box center [568, 506] width 158 height 33
click at [568, 507] on input "company B" at bounding box center [573, 512] width 11 height 11
radio input "true"
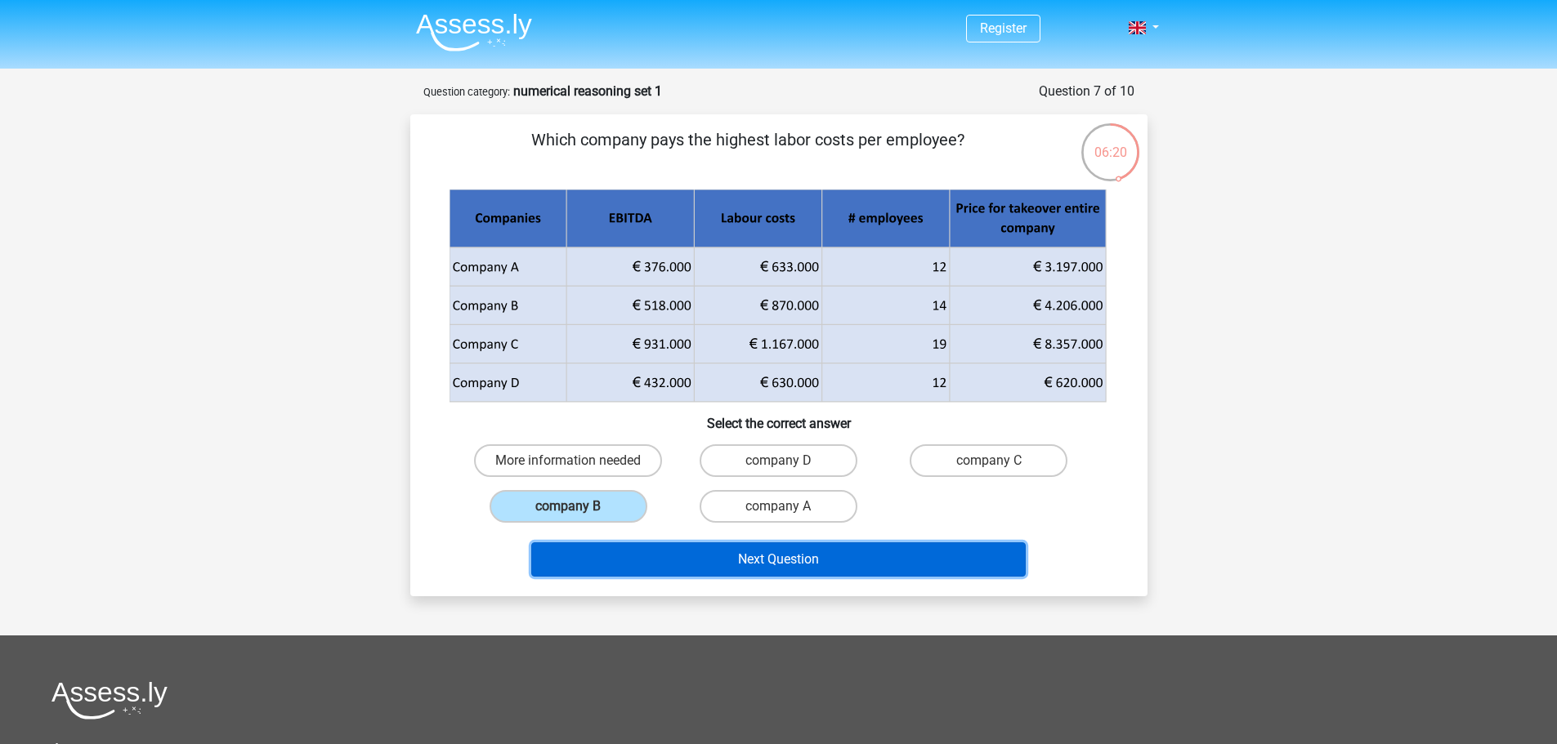
click at [687, 564] on button "Next Question" at bounding box center [778, 560] width 494 height 34
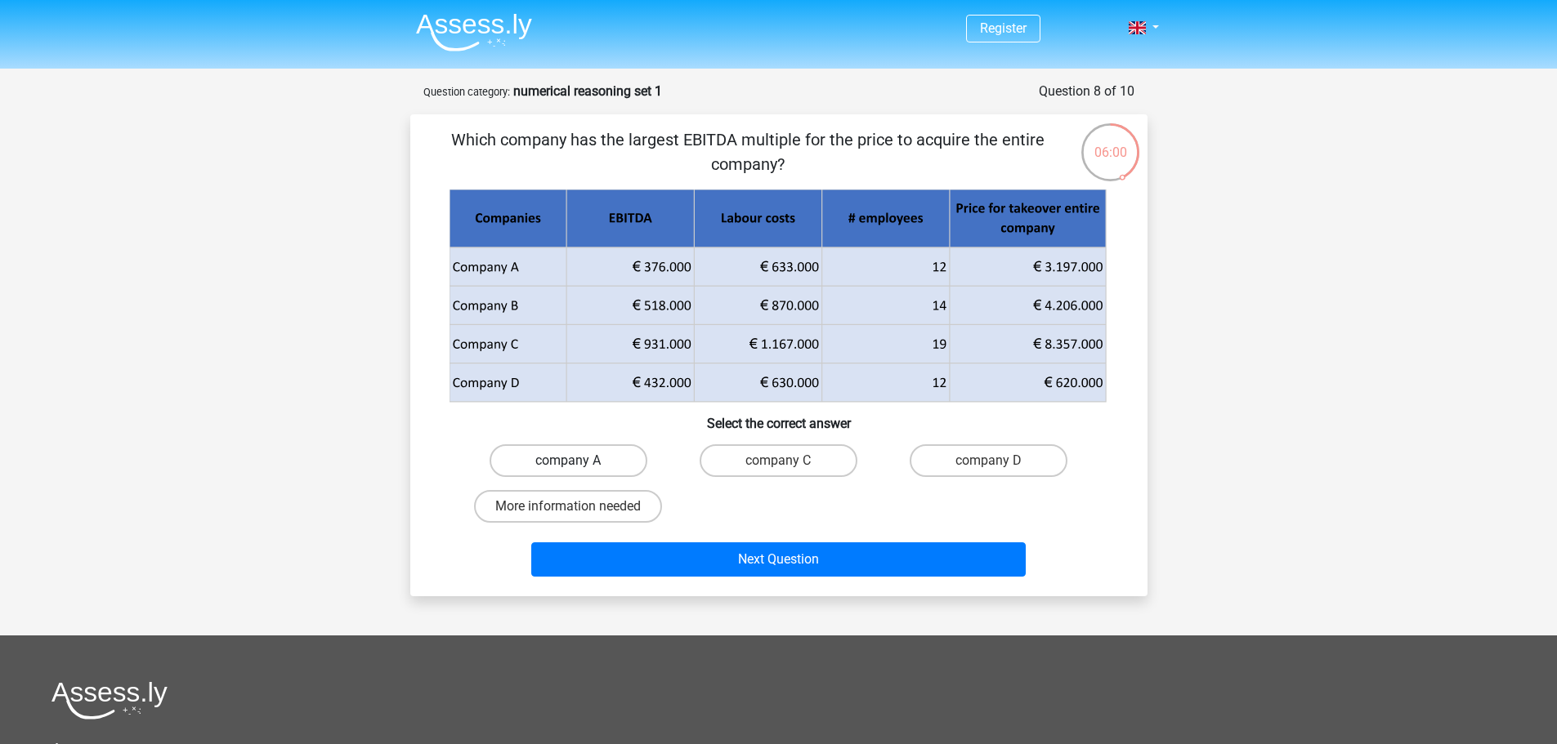
click at [610, 462] on label "company A" at bounding box center [568, 461] width 158 height 33
click at [579, 462] on input "company A" at bounding box center [573, 466] width 11 height 11
radio input "true"
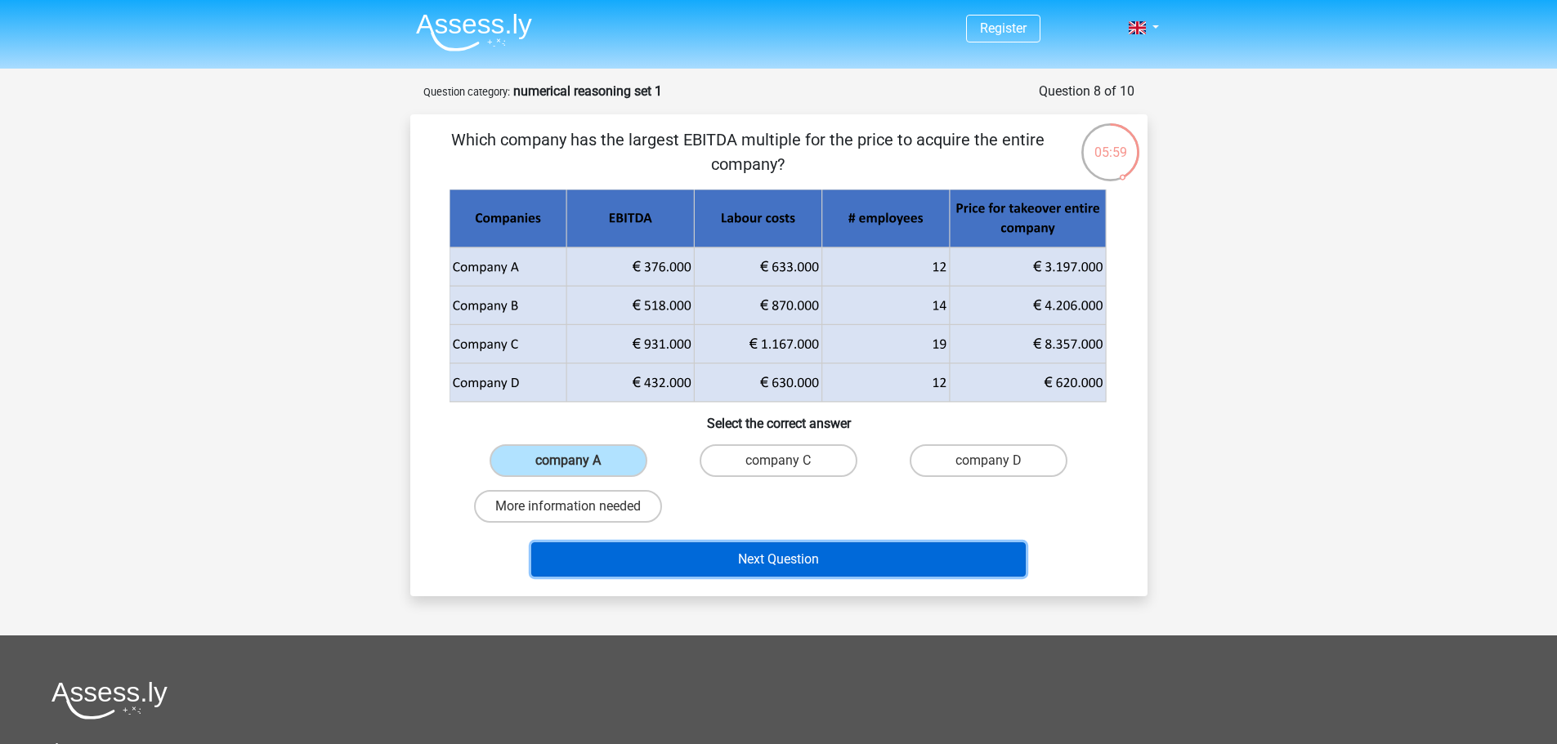
click at [817, 568] on button "Next Question" at bounding box center [778, 560] width 494 height 34
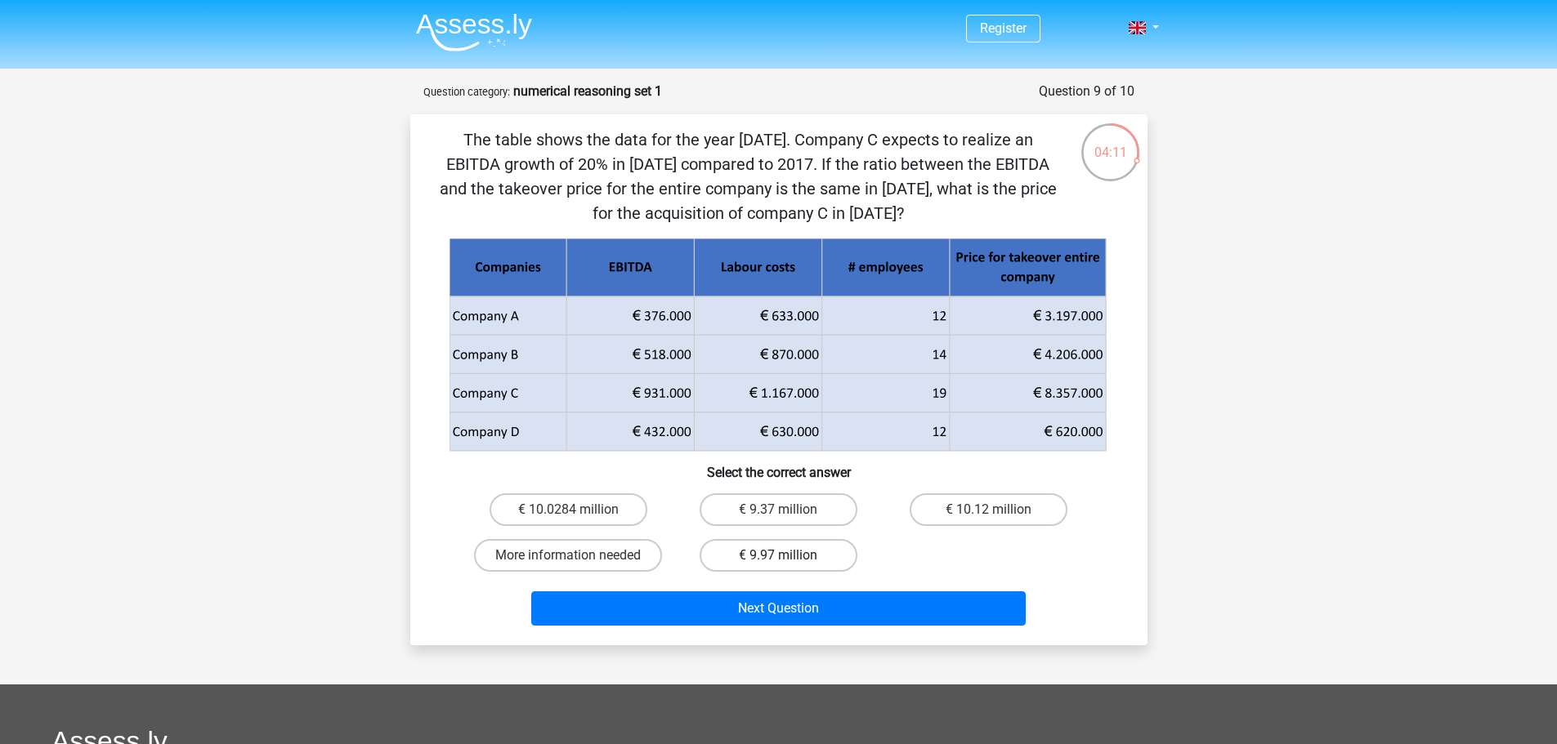
click at [748, 557] on label "€ 9.97 million" at bounding box center [778, 555] width 158 height 33
click at [778, 557] on input "€ 9.97 million" at bounding box center [783, 561] width 11 height 11
radio input "true"
click at [758, 632] on div "Next Question" at bounding box center [778, 612] width 631 height 41
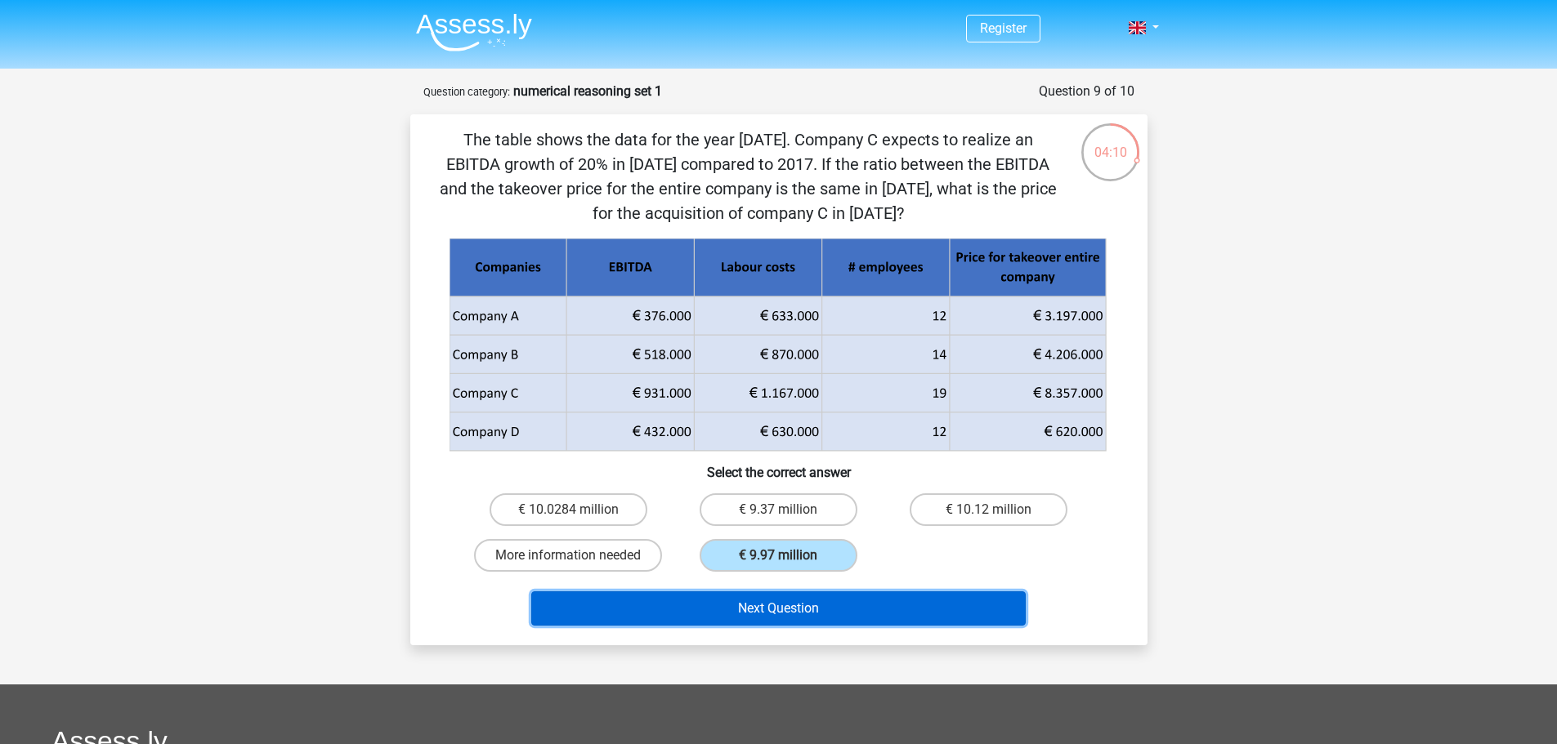
click at [752, 615] on button "Next Question" at bounding box center [778, 609] width 494 height 34
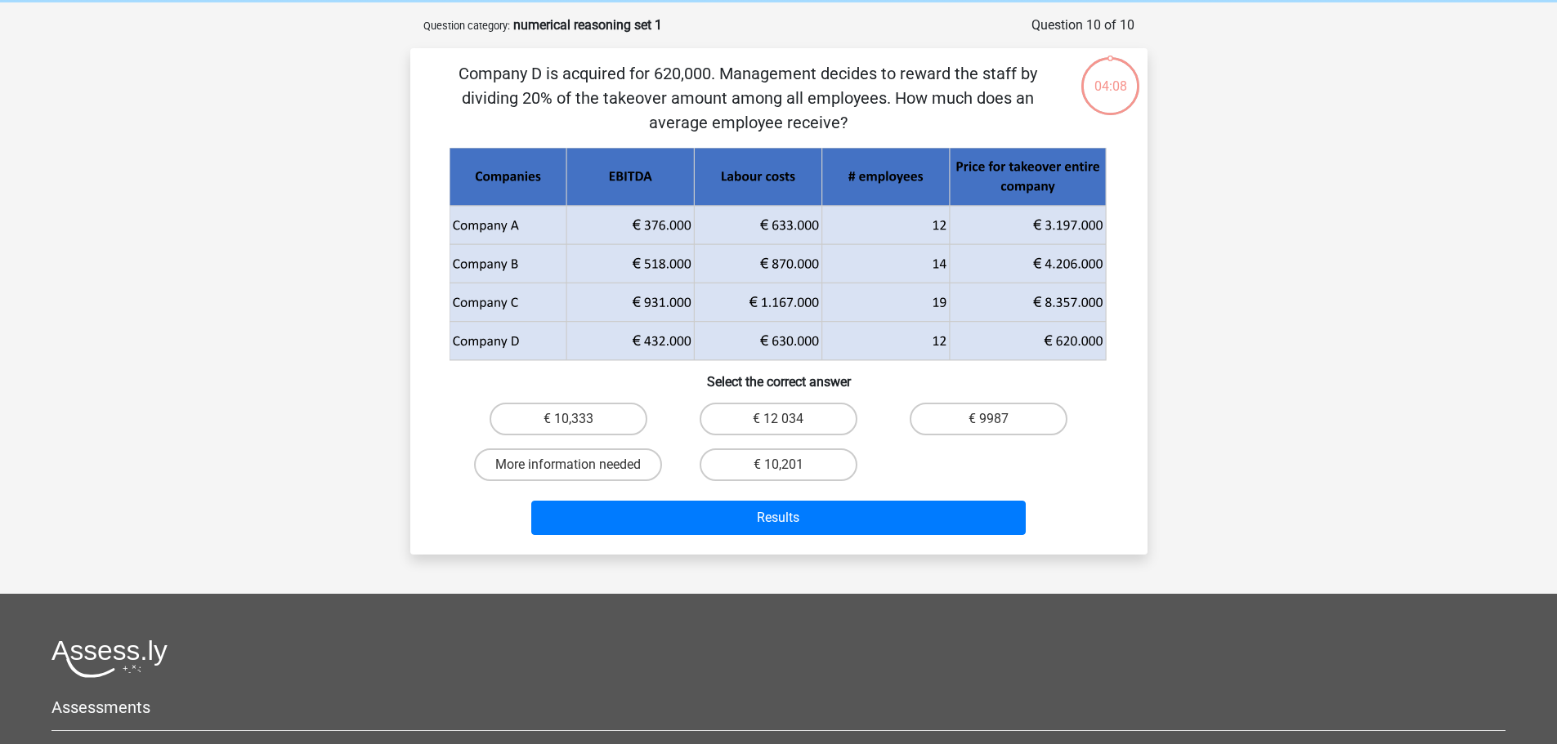
scroll to position [82, 0]
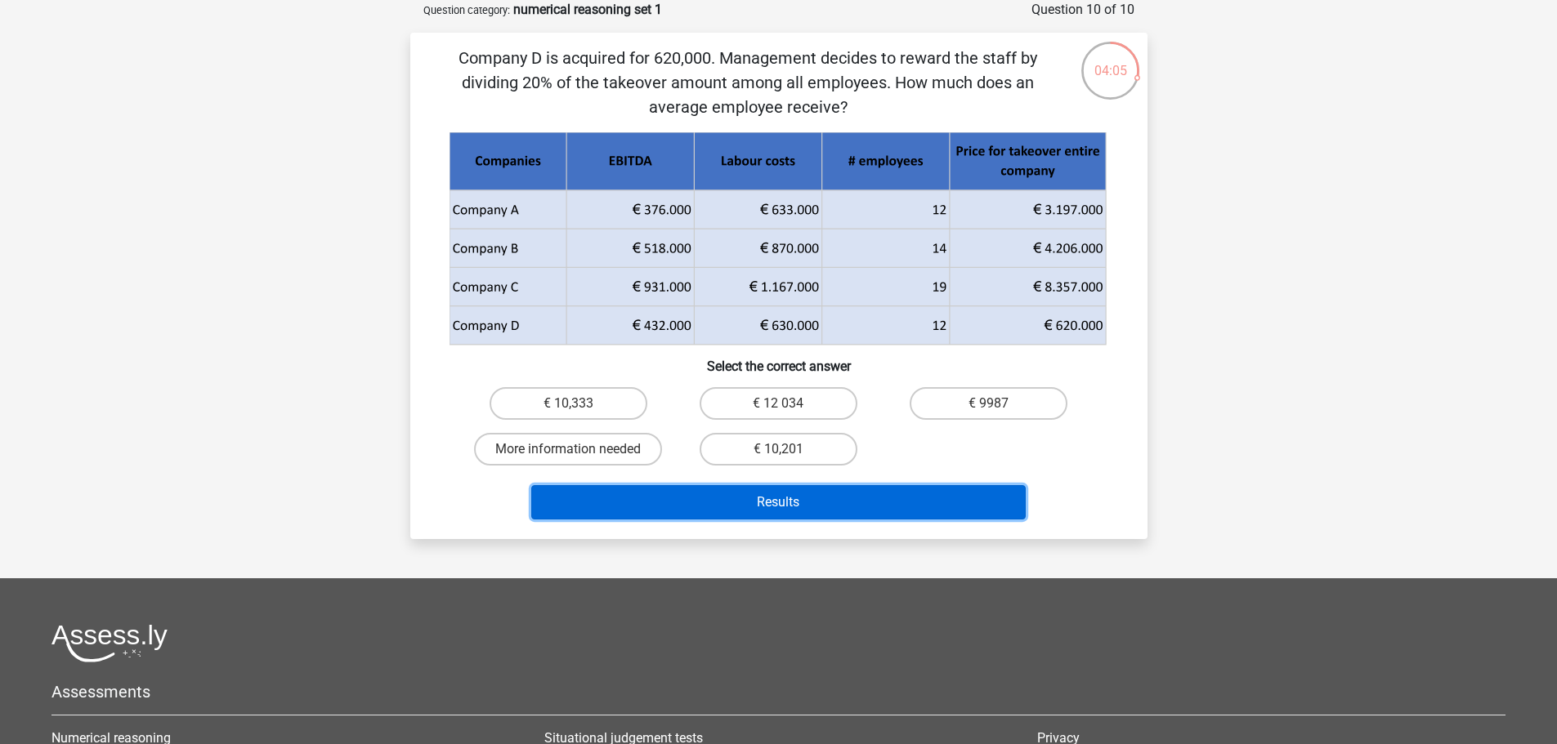
click at [895, 507] on button "Results" at bounding box center [778, 502] width 494 height 34
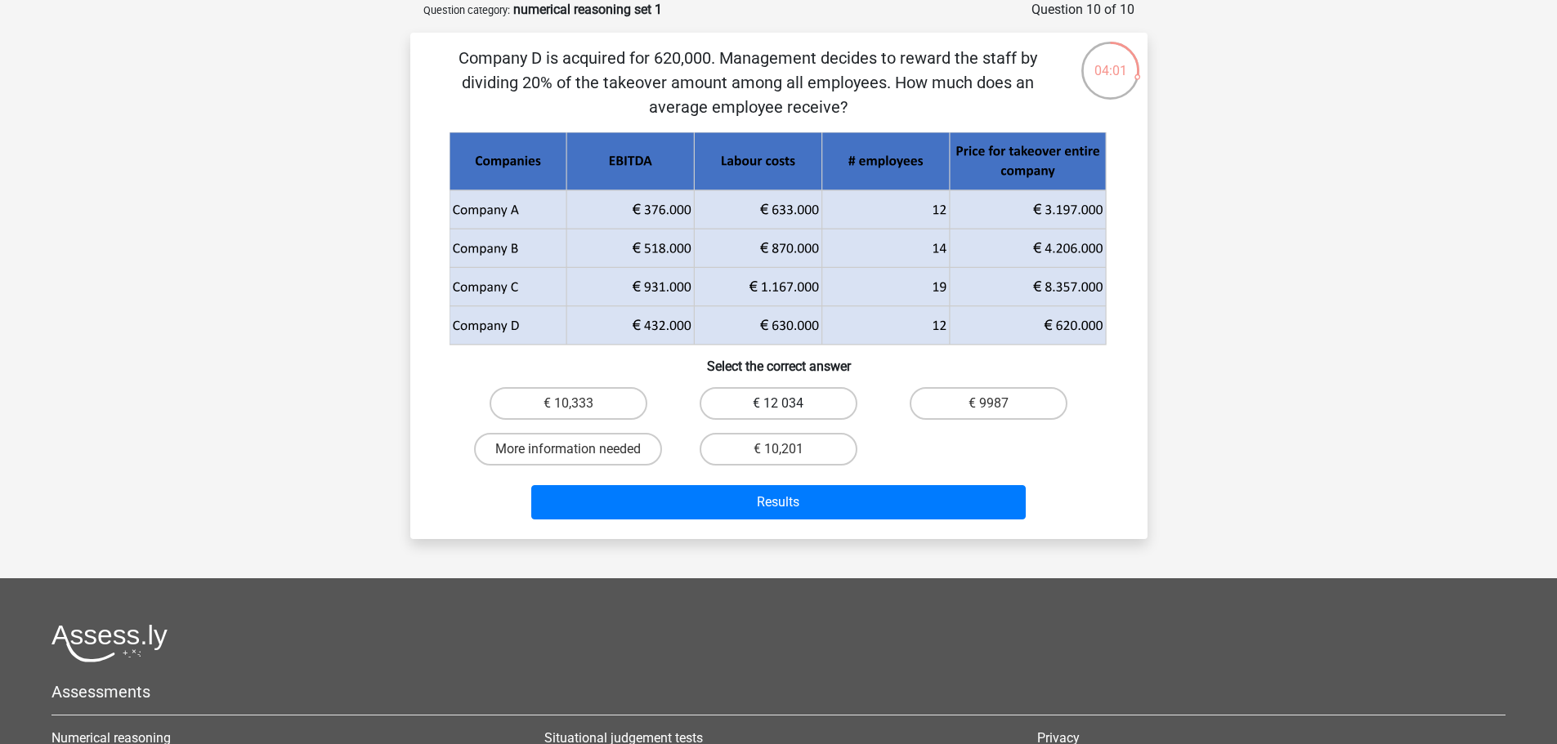
click at [773, 406] on label "€ 12 034" at bounding box center [778, 403] width 158 height 33
click at [778, 406] on input "€ 12 034" at bounding box center [783, 409] width 11 height 11
radio input "true"
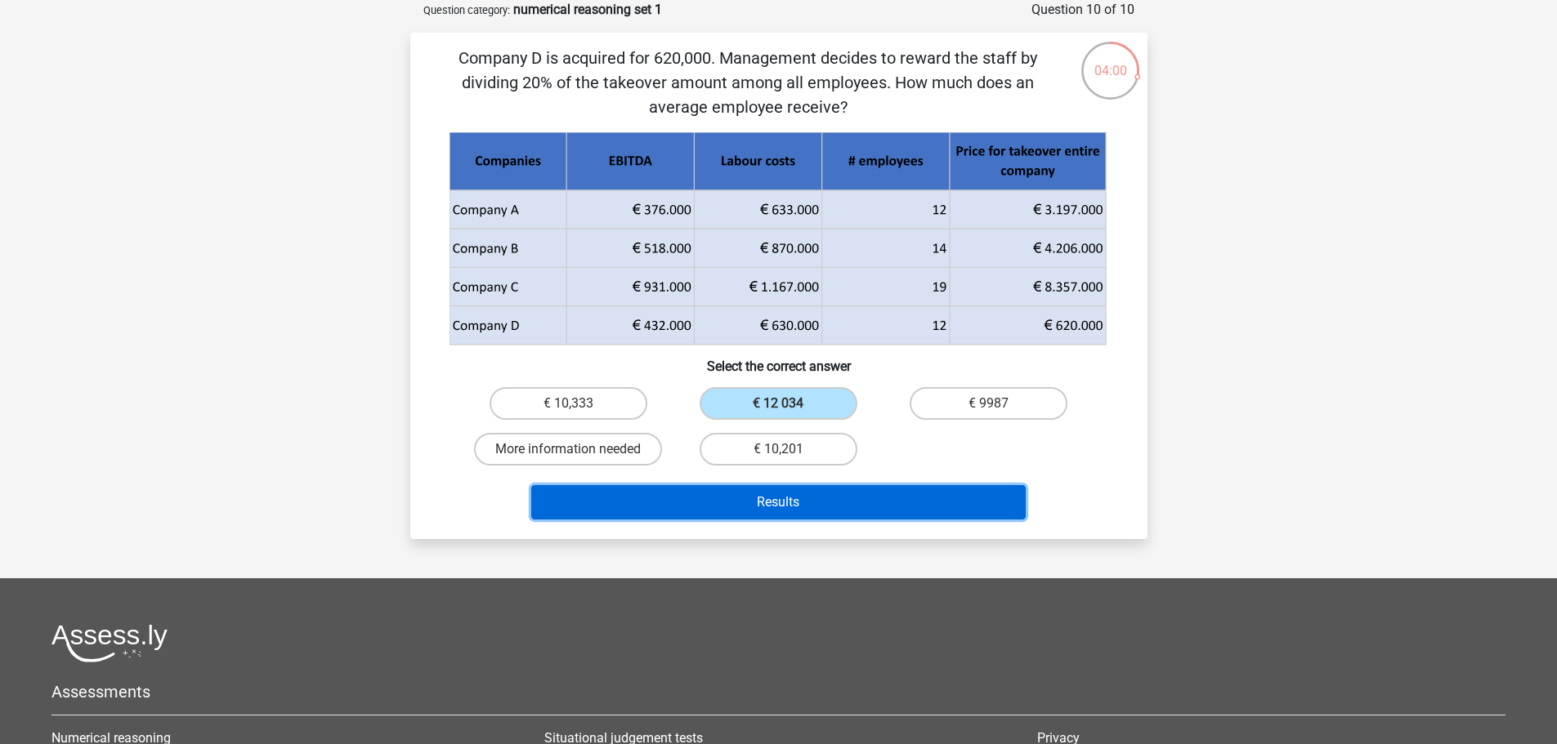
click at [793, 504] on button "Results" at bounding box center [778, 502] width 494 height 34
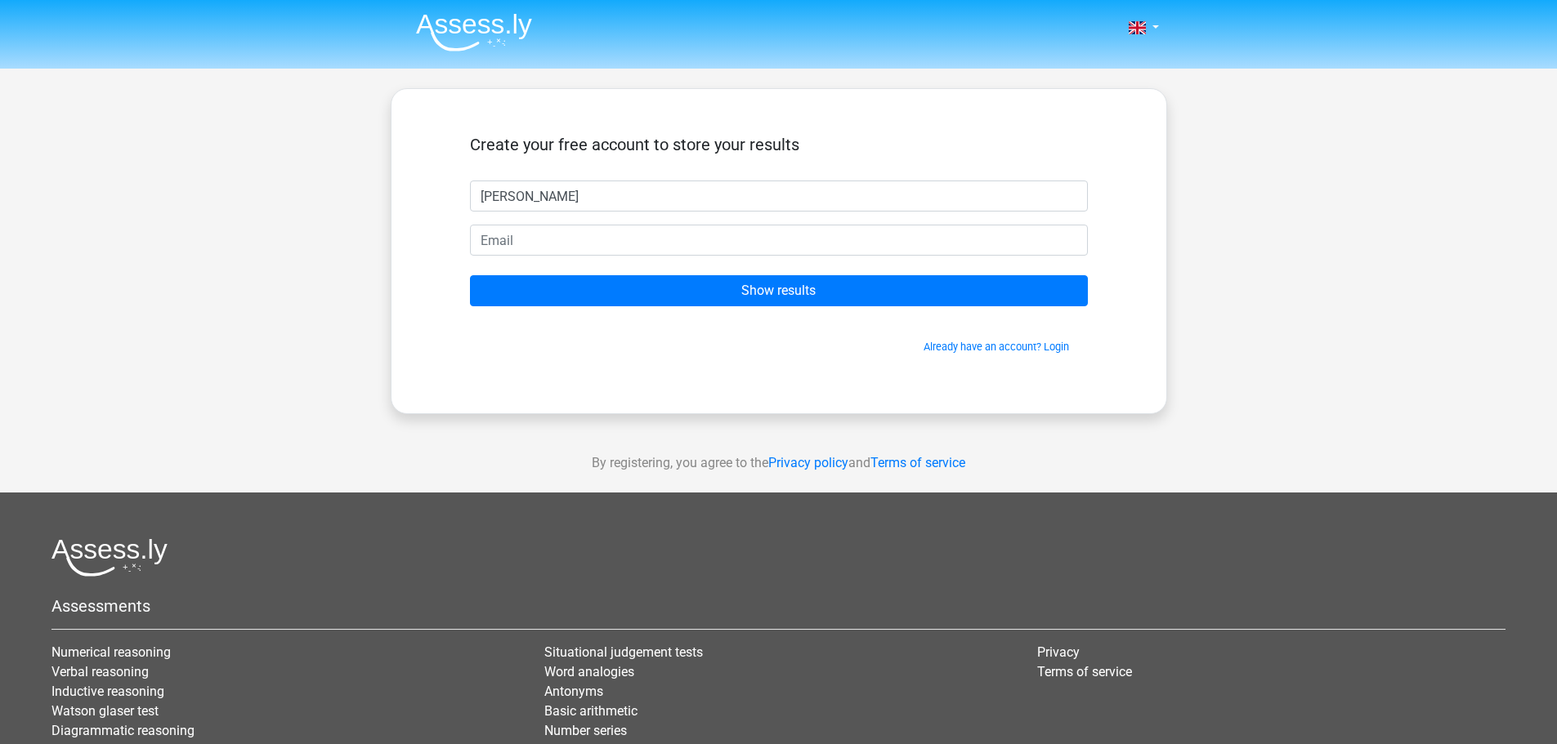
type input "[PERSON_NAME]"
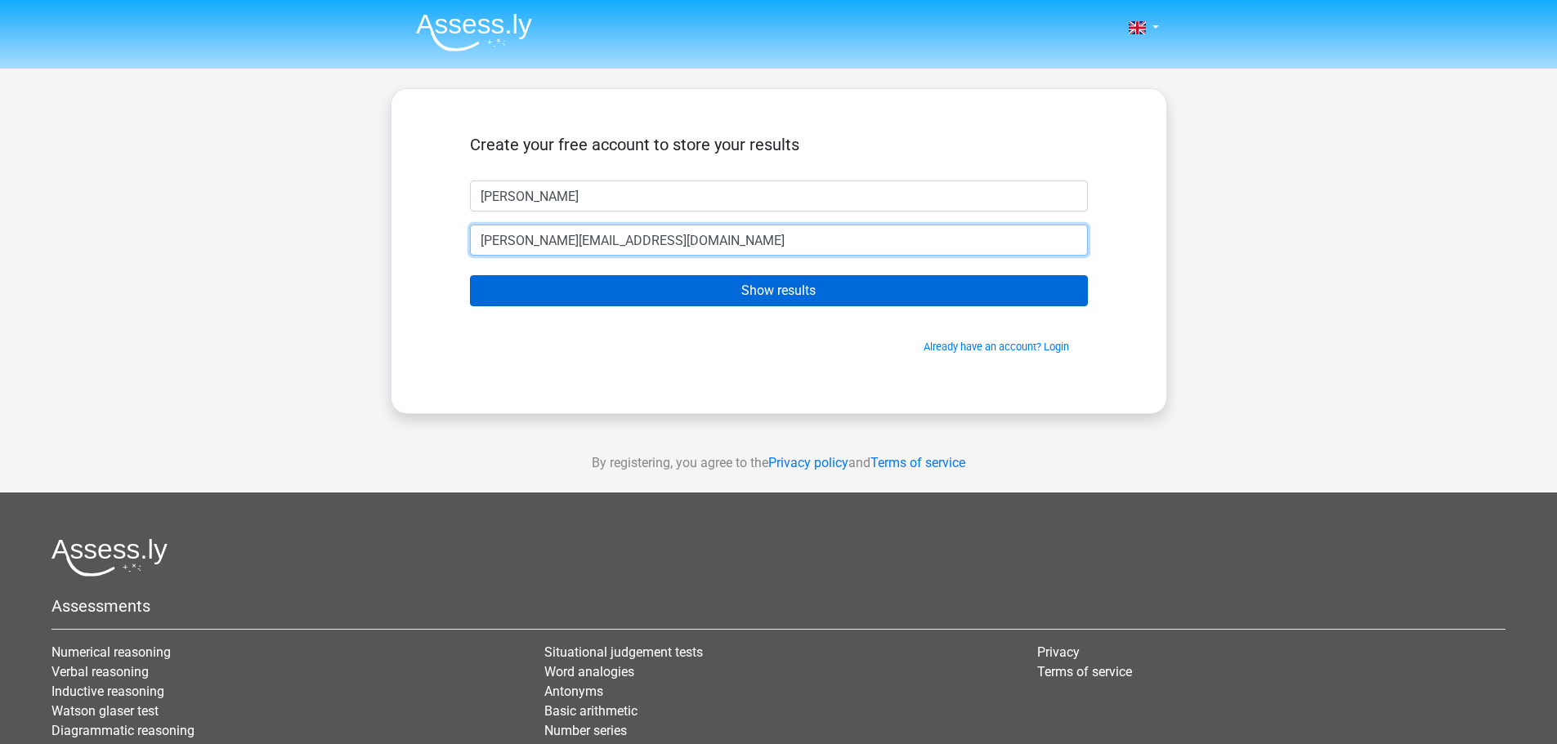
type input "[PERSON_NAME][EMAIL_ADDRESS][DOMAIN_NAME]"
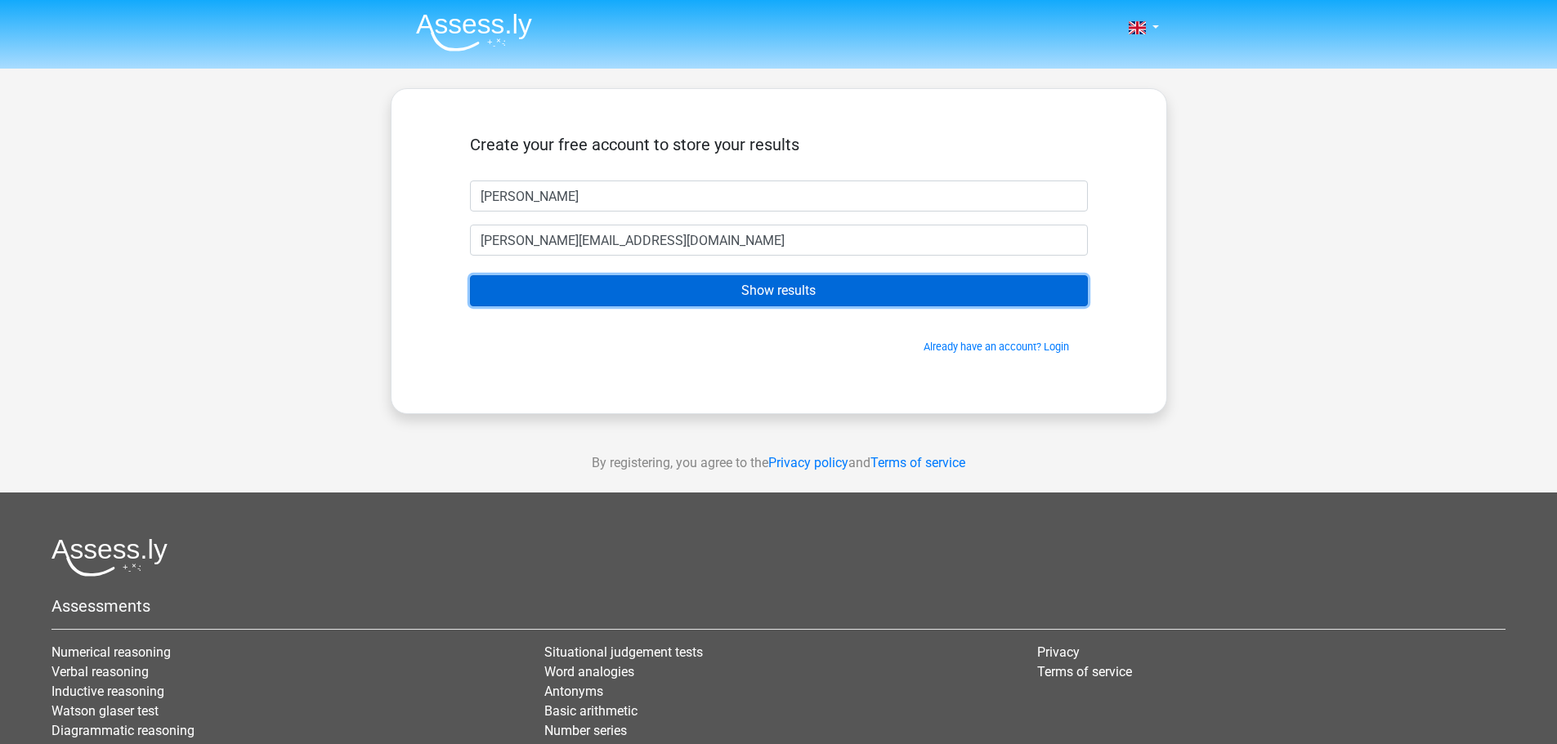
click at [854, 286] on input "Show results" at bounding box center [779, 290] width 618 height 31
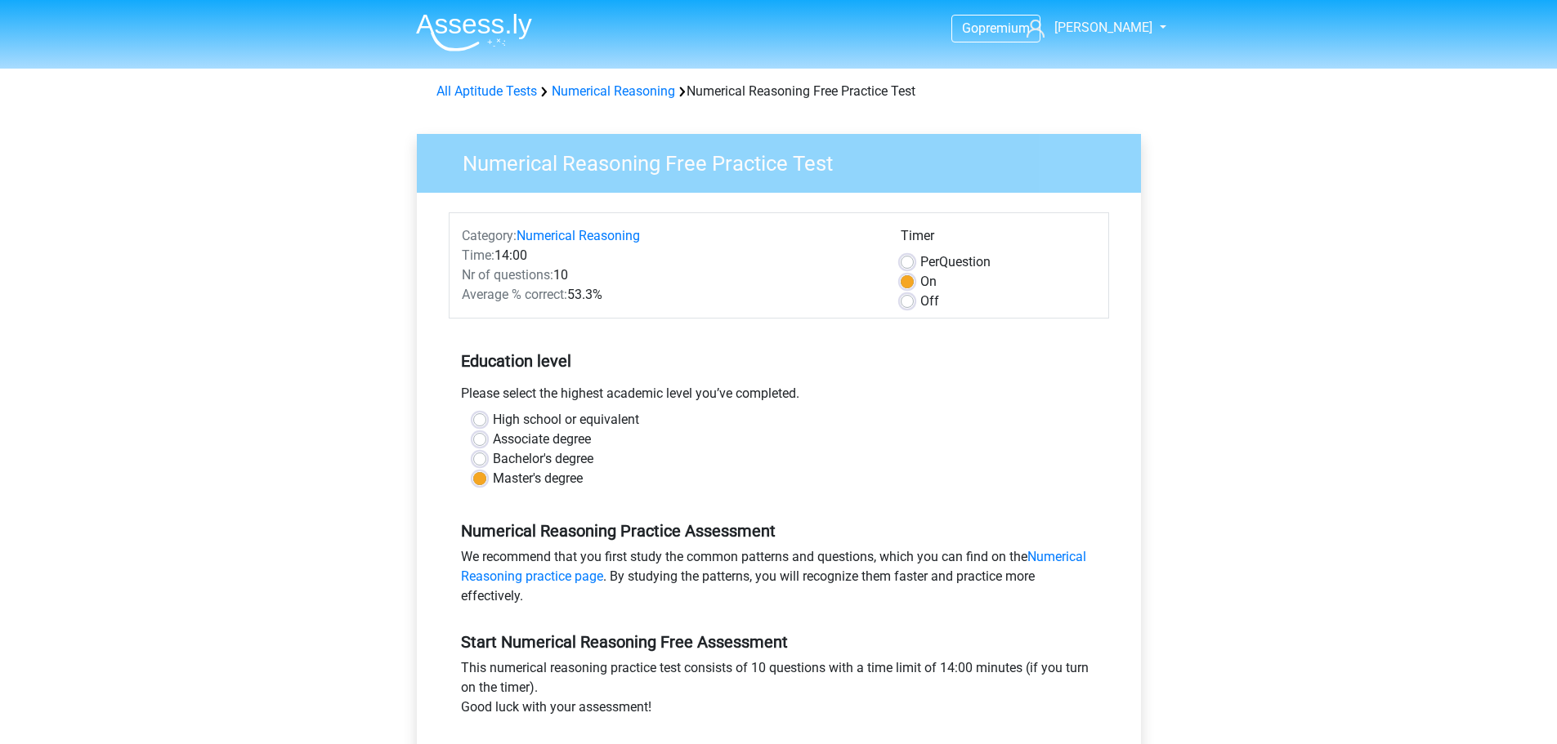
scroll to position [163, 0]
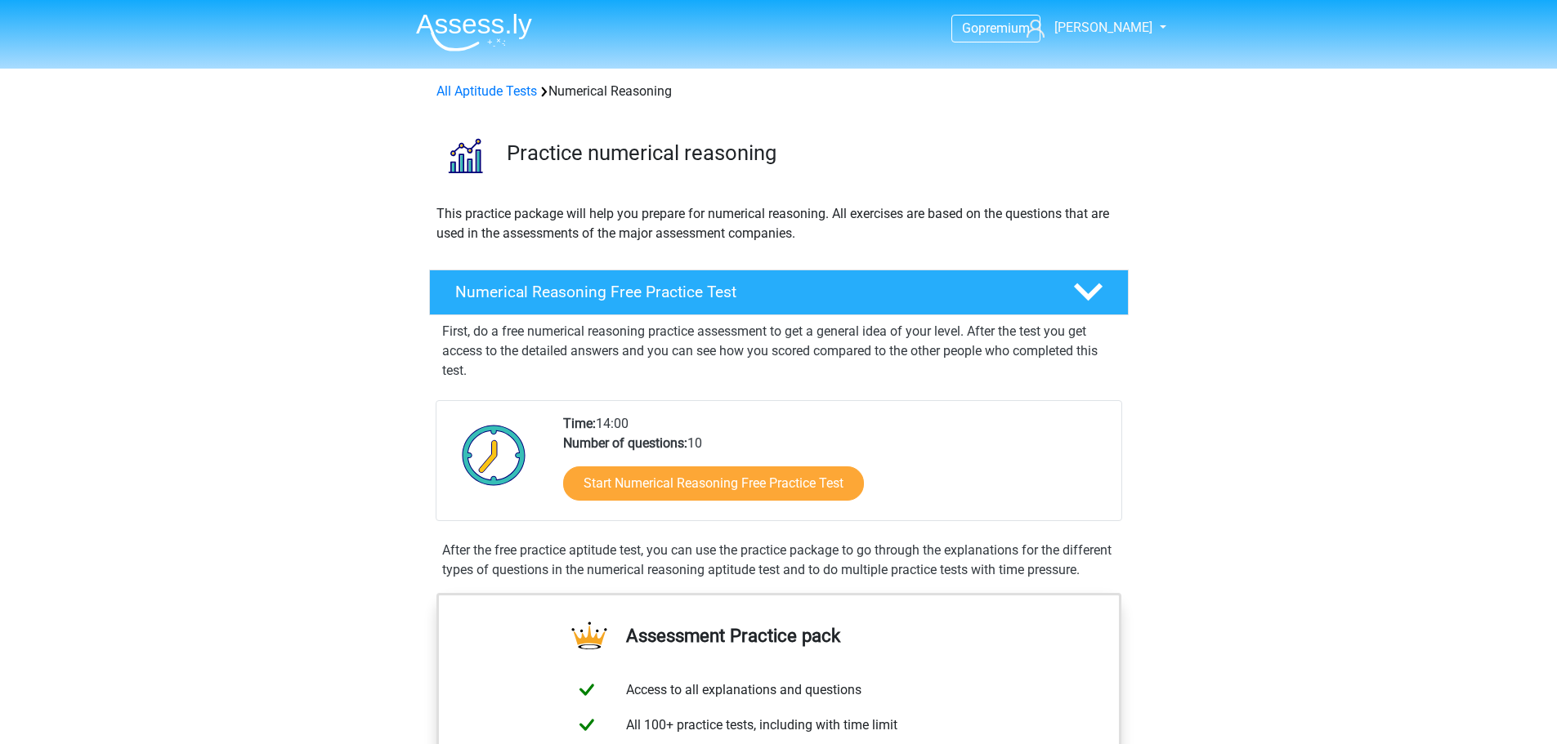
scroll to position [82, 0]
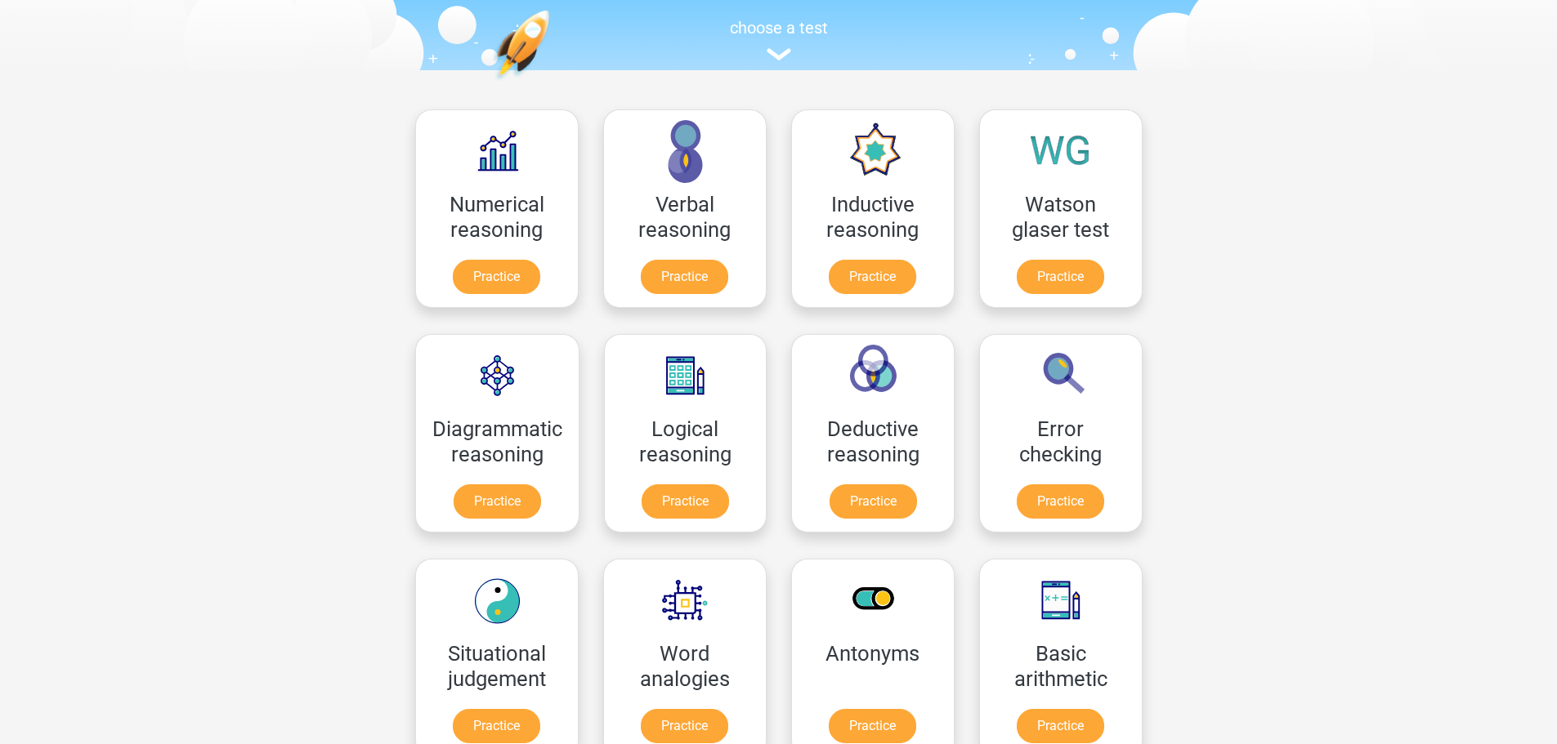
scroll to position [82, 0]
